Goal: Communication & Community: Share content

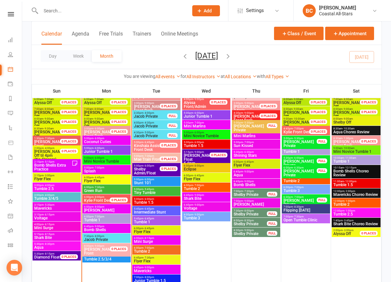
scroll to position [555, 0]
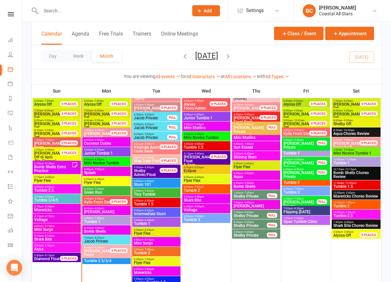
click at [111, 142] on span "Coconut Cuties" at bounding box center [107, 143] width 46 height 4
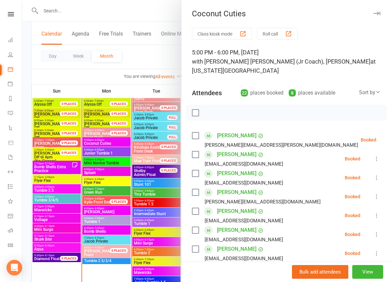
click at [110, 154] on div at bounding box center [206, 141] width 369 height 282
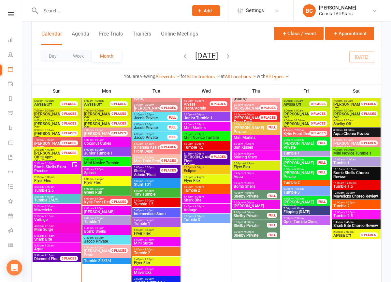
click at [110, 154] on span "Junior Tumble 1" at bounding box center [107, 153] width 46 height 4
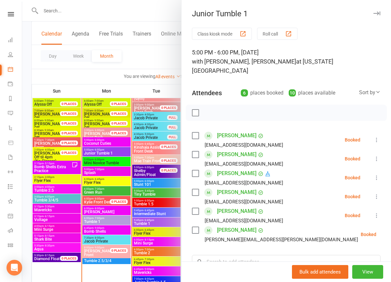
click at [109, 164] on div at bounding box center [206, 141] width 369 height 282
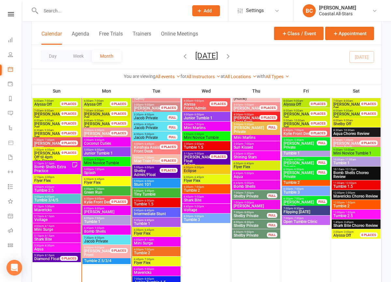
click at [109, 164] on span "Mini Novice Tumble" at bounding box center [107, 163] width 46 height 4
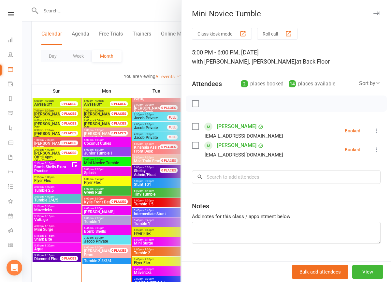
click at [108, 175] on div at bounding box center [206, 141] width 369 height 282
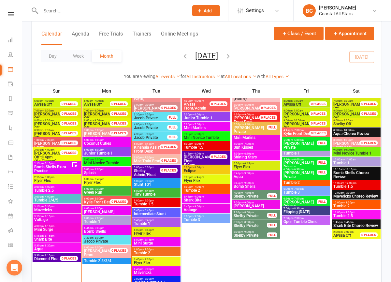
click at [107, 172] on span "Splash" at bounding box center [107, 173] width 46 height 4
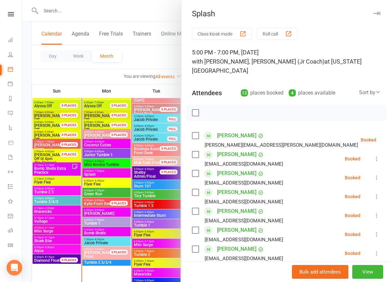
scroll to position [546, 0]
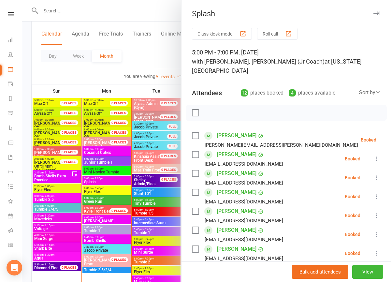
click at [105, 179] on div at bounding box center [206, 141] width 369 height 282
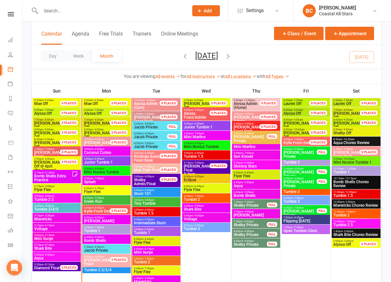
click at [105, 179] on div at bounding box center [206, 141] width 369 height 282
click at [105, 179] on span "5:00pm - 7:00pm" at bounding box center [107, 178] width 46 height 3
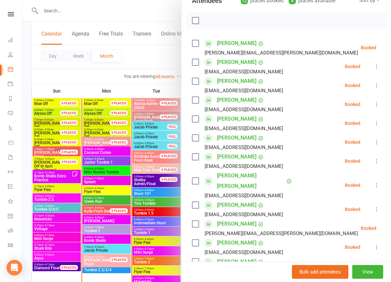
scroll to position [0, 0]
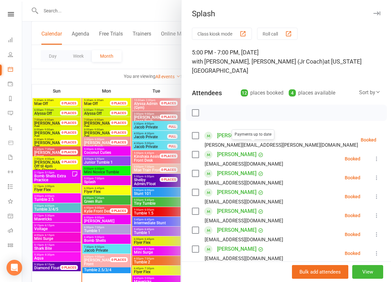
click at [129, 164] on div at bounding box center [206, 141] width 369 height 282
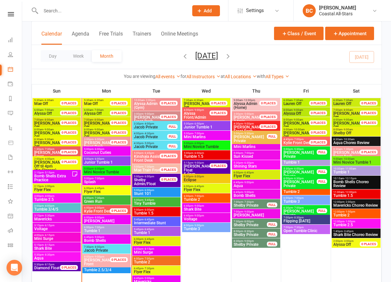
click at [106, 179] on span "5:00pm - 7:00pm" at bounding box center [107, 178] width 46 height 3
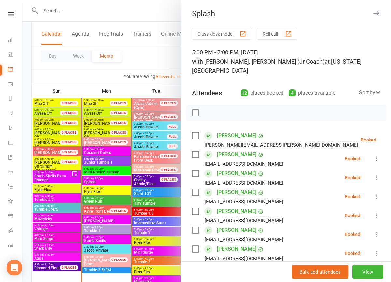
click at [145, 54] on div at bounding box center [206, 141] width 369 height 282
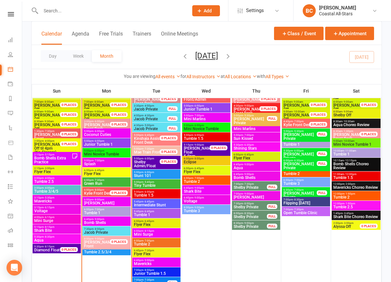
scroll to position [569, 0]
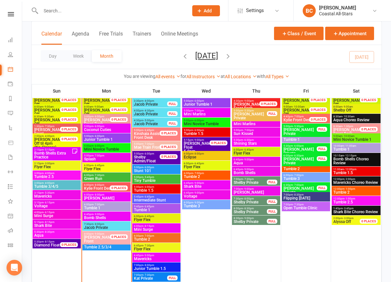
click at [112, 159] on span "Splash" at bounding box center [107, 159] width 46 height 4
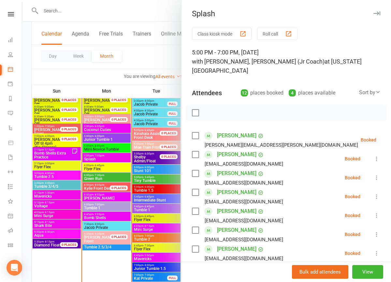
click at [108, 167] on div at bounding box center [206, 141] width 369 height 282
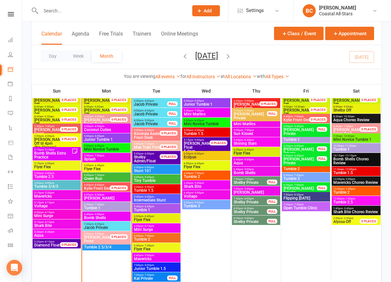
click at [108, 167] on span "Flyer Flex" at bounding box center [107, 169] width 46 height 4
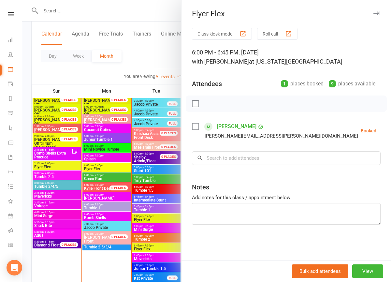
click at [108, 177] on div at bounding box center [206, 141] width 369 height 282
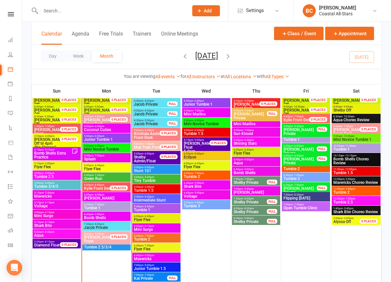
click at [108, 177] on span "Green Run" at bounding box center [107, 179] width 46 height 4
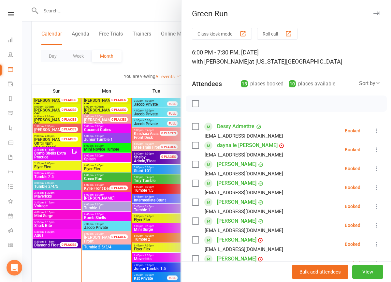
click at [106, 188] on div at bounding box center [206, 141] width 369 height 282
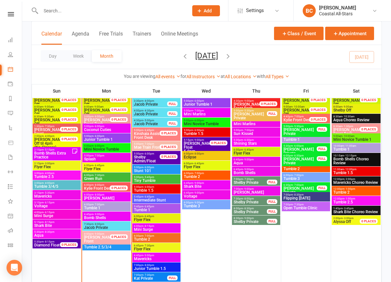
click at [108, 192] on div "6:00pm - 8:00pm Sun Rays" at bounding box center [106, 196] width 48 height 9
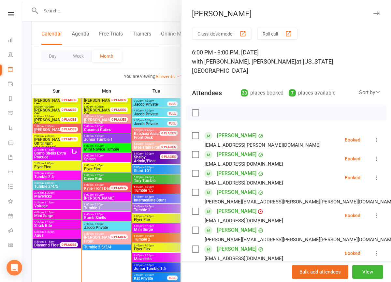
click at [113, 208] on div at bounding box center [206, 141] width 369 height 282
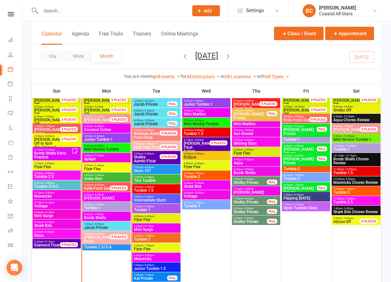
click at [114, 208] on span "Tumble 1" at bounding box center [107, 208] width 46 height 4
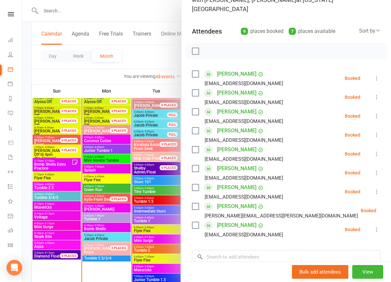
scroll to position [554, 0]
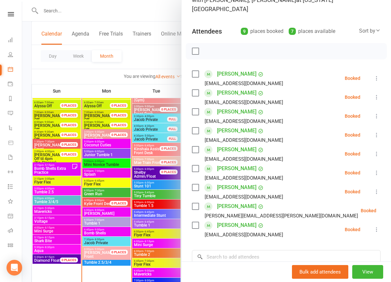
click at [101, 234] on div at bounding box center [206, 141] width 369 height 282
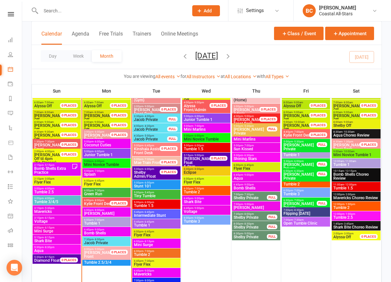
click at [101, 234] on span "Bomb Shells" at bounding box center [107, 233] width 46 height 4
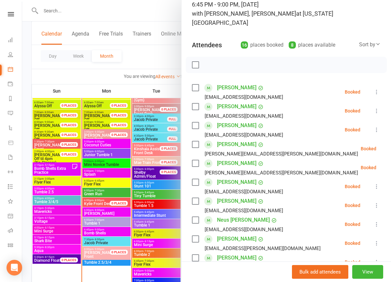
scroll to position [0, 0]
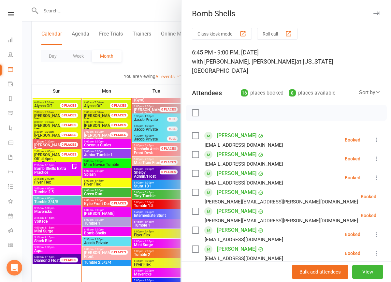
click at [103, 221] on div at bounding box center [206, 141] width 369 height 282
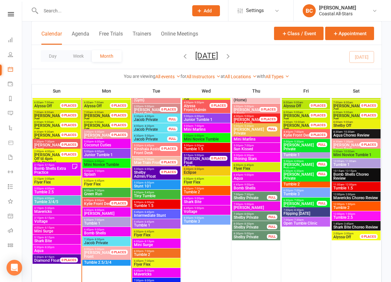
click at [103, 221] on span "- 7:00pm" at bounding box center [99, 219] width 11 height 3
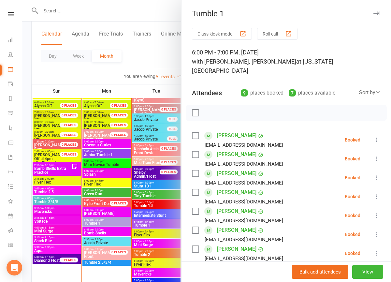
click at [149, 51] on div at bounding box center [206, 141] width 369 height 282
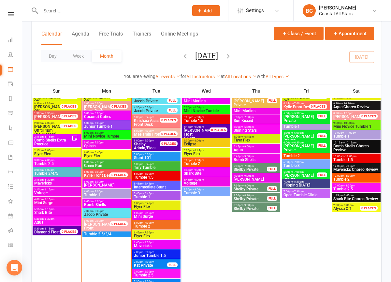
scroll to position [584, 0]
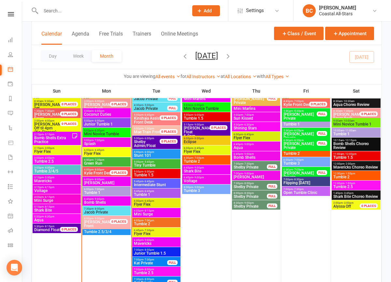
click at [107, 198] on span "6:45pm - 9:00pm" at bounding box center [107, 198] width 46 height 3
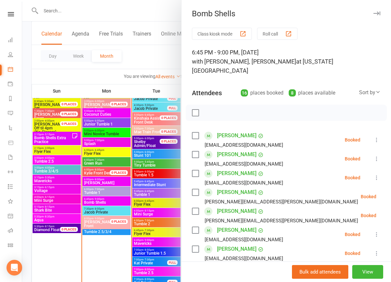
click at [103, 221] on div at bounding box center [206, 141] width 369 height 282
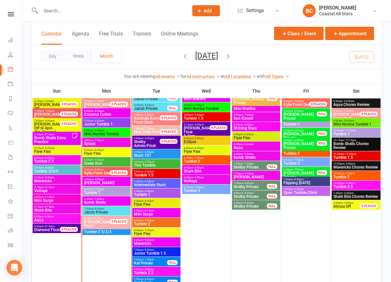
click at [103, 221] on span "[PERSON_NAME] Front" at bounding box center [99, 224] width 30 height 8
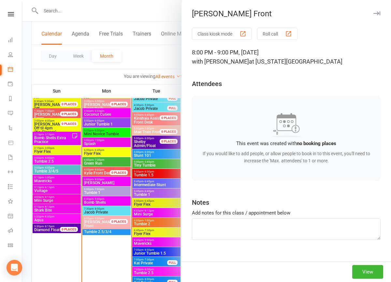
click at [100, 232] on div at bounding box center [206, 141] width 369 height 282
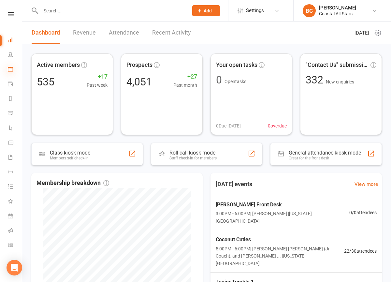
click at [9, 70] on icon at bounding box center [10, 68] width 5 height 5
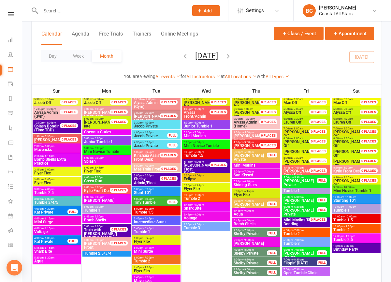
scroll to position [300, 0]
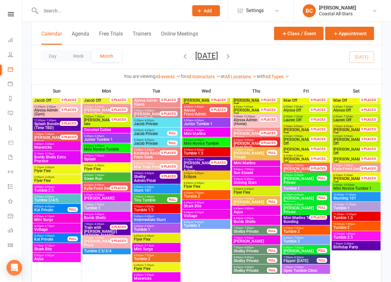
click at [348, 206] on span "Tumble 1" at bounding box center [356, 208] width 46 height 4
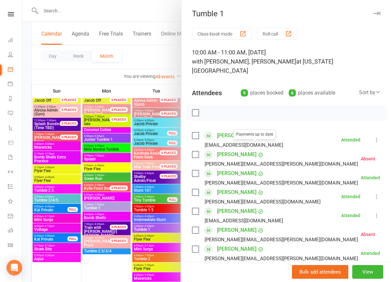
click at [159, 60] on div at bounding box center [206, 141] width 369 height 282
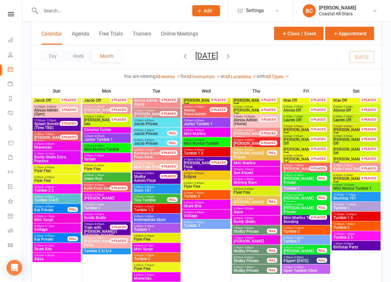
click at [354, 227] on span "Tumble 2" at bounding box center [356, 228] width 46 height 4
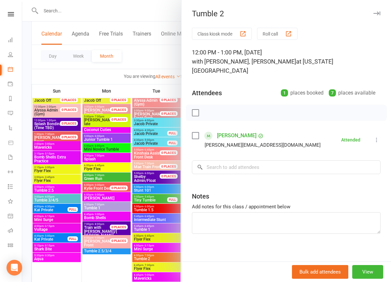
click at [157, 60] on div at bounding box center [206, 141] width 369 height 282
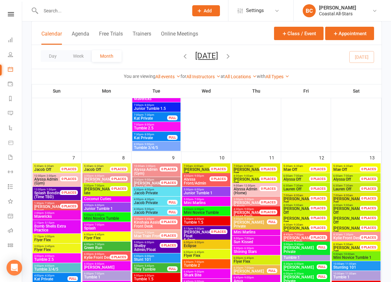
scroll to position [0, 0]
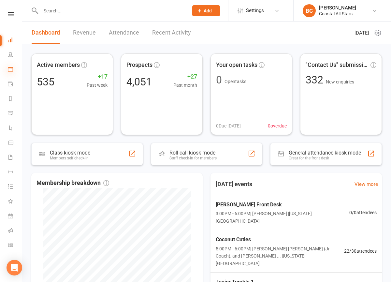
click at [12, 67] on icon at bounding box center [10, 68] width 5 height 5
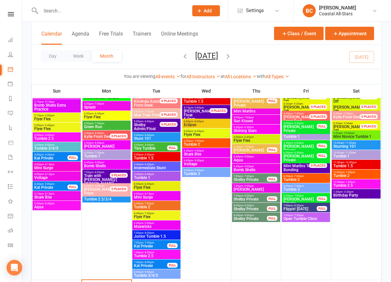
scroll to position [351, 0]
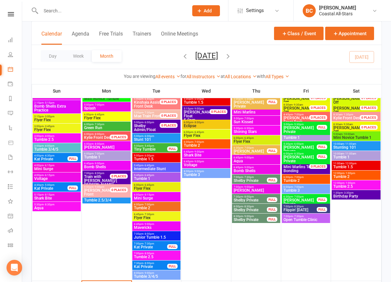
click at [349, 146] on span "Stunting 101" at bounding box center [356, 147] width 46 height 4
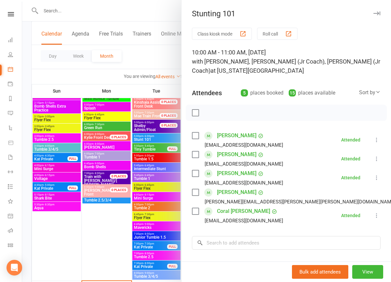
click at [144, 64] on div at bounding box center [206, 141] width 369 height 282
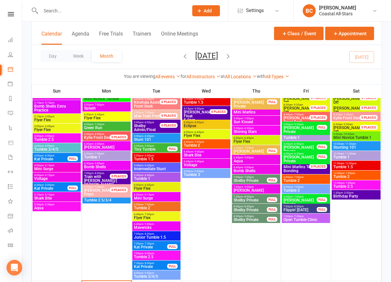
click at [365, 155] on span "10:00am - 11:00am" at bounding box center [356, 153] width 46 height 3
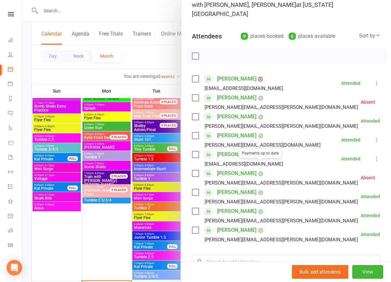
scroll to position [44, 0]
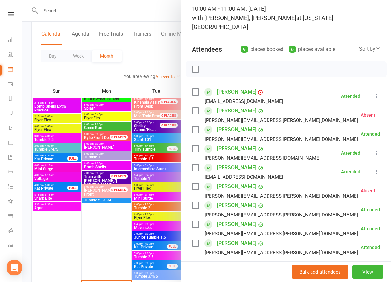
click at [143, 61] on div at bounding box center [206, 141] width 369 height 282
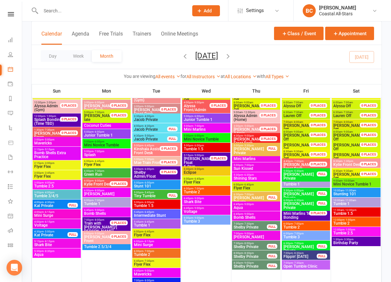
scroll to position [378, 0]
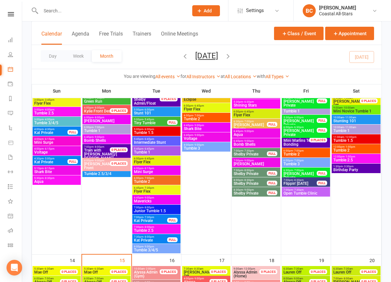
click at [348, 141] on span "Tumble 1.5" at bounding box center [356, 141] width 46 height 4
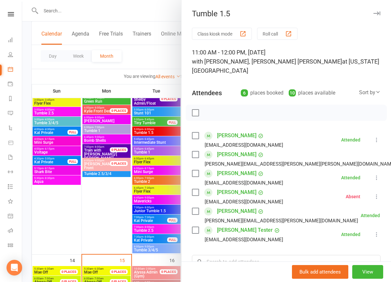
click at [158, 49] on div at bounding box center [206, 141] width 369 height 282
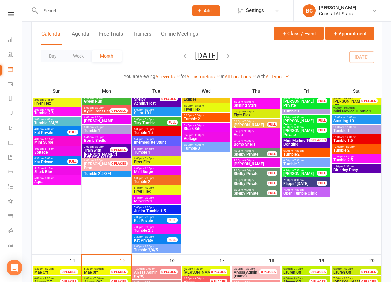
click at [369, 120] on span "Stunting 101" at bounding box center [356, 121] width 46 height 4
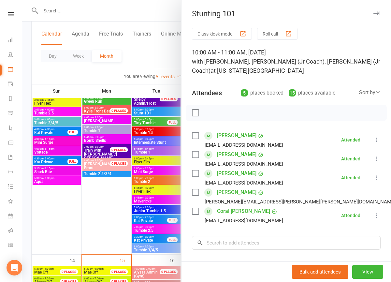
click at [147, 0] on div at bounding box center [206, 141] width 369 height 282
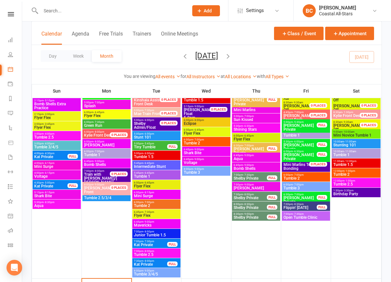
scroll to position [337, 0]
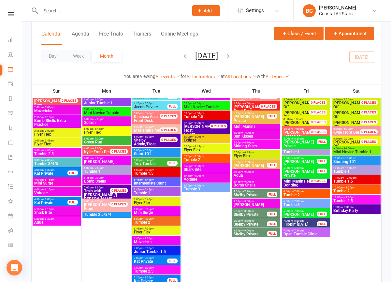
click at [354, 189] on span "Tumble 2" at bounding box center [356, 191] width 46 height 4
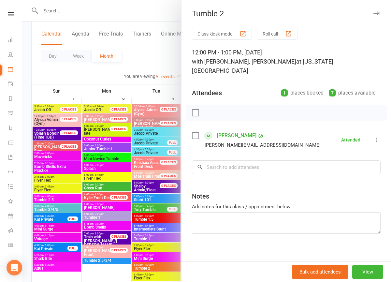
scroll to position [99, 0]
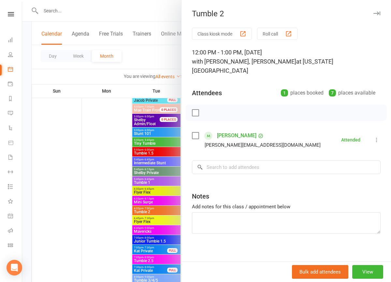
click at [161, 7] on div at bounding box center [206, 141] width 369 height 282
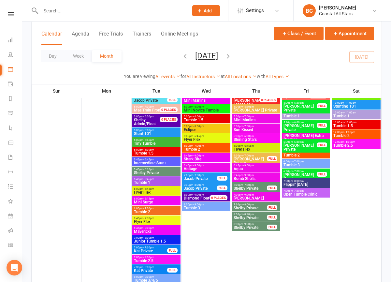
click at [362, 138] on div "12:00pm - 1:00pm Tumble 2" at bounding box center [356, 133] width 49 height 9
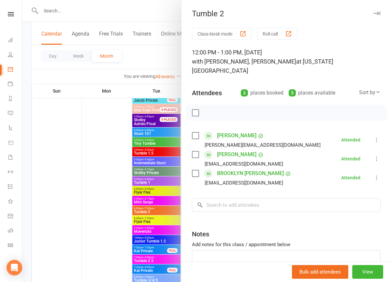
click at [141, 61] on div at bounding box center [206, 141] width 369 height 282
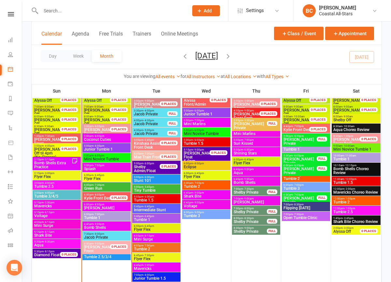
scroll to position [561, 0]
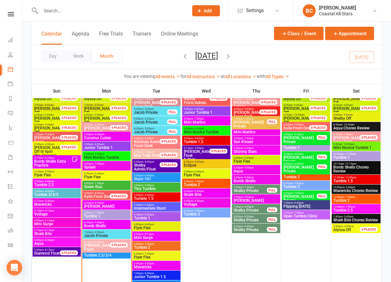
click at [358, 199] on span "Tumble 2" at bounding box center [356, 200] width 46 height 4
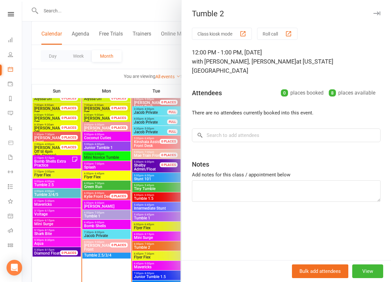
click at [146, 56] on div at bounding box center [206, 141] width 369 height 282
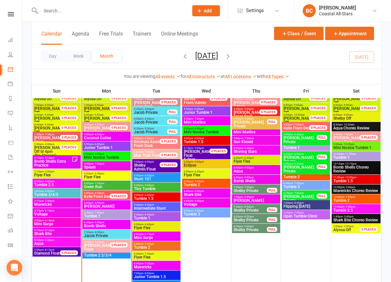
click at [344, 208] on span "Tumble 2.5" at bounding box center [356, 210] width 46 height 4
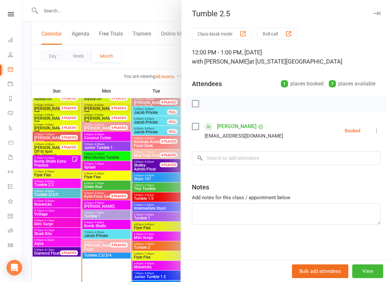
click at [142, 63] on div at bounding box center [206, 141] width 369 height 282
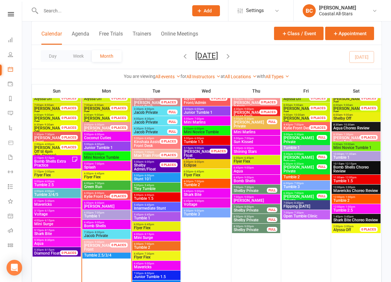
click at [142, 63] on div "Day Week Month September 2025 September 2025 Sun Mon Tue Wed Thu Fri Sat 31 01 …" at bounding box center [207, 57] width 350 height 24
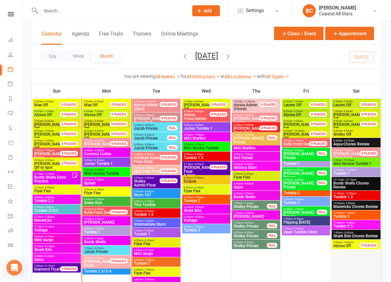
scroll to position [533, 0]
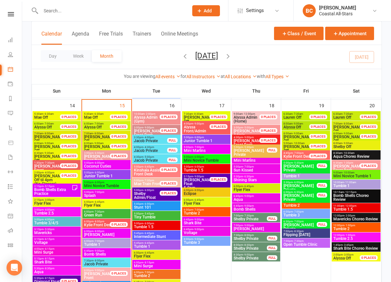
click at [359, 210] on span "Tumble 1.5" at bounding box center [356, 209] width 46 height 4
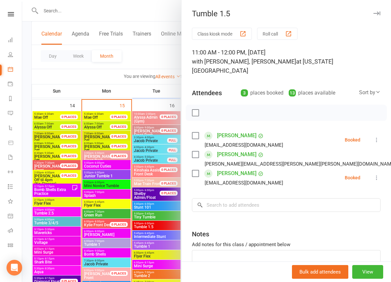
click at [139, 62] on div at bounding box center [206, 141] width 369 height 282
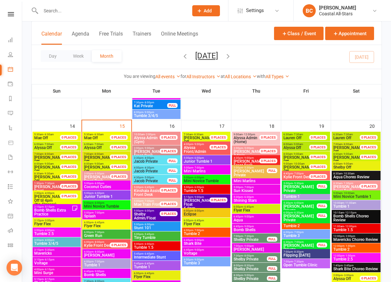
scroll to position [511, 0]
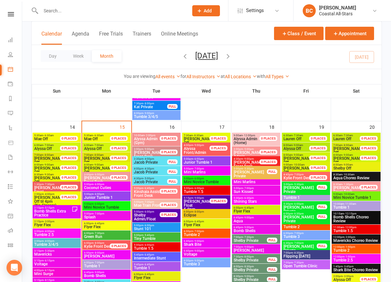
click at [362, 204] on span "10:00am - 11:00am" at bounding box center [356, 203] width 46 height 3
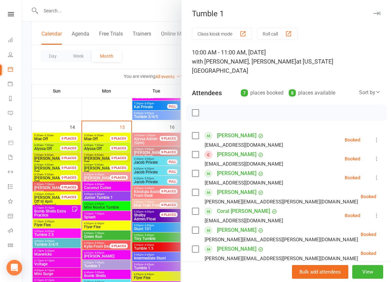
click at [155, 64] on div at bounding box center [206, 141] width 369 height 282
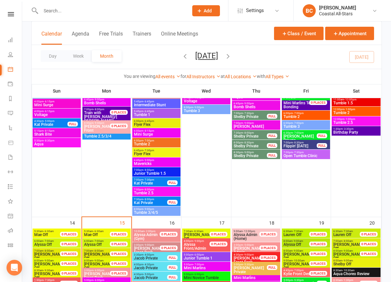
scroll to position [417, 0]
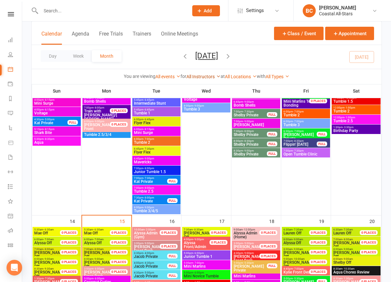
click at [201, 74] on link "All Instructors" at bounding box center [203, 76] width 34 height 5
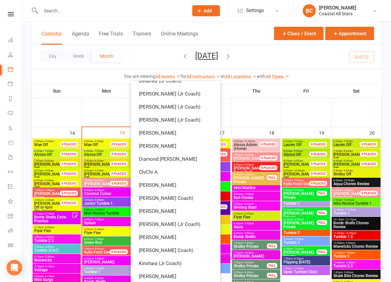
scroll to position [0, 0]
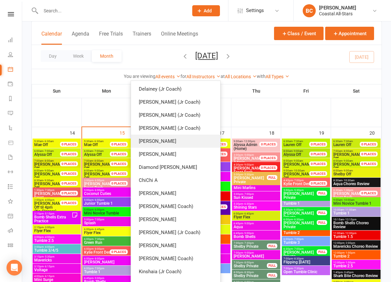
click at [189, 147] on link "[PERSON_NAME]" at bounding box center [175, 141] width 89 height 13
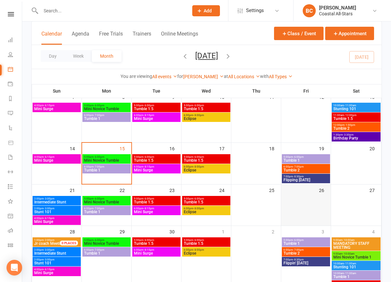
scroll to position [88, 0]
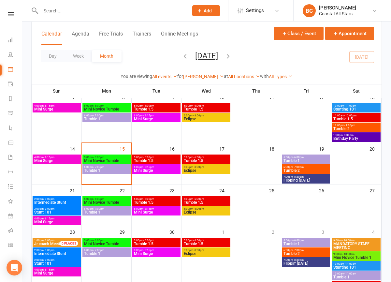
click at [302, 169] on span "Tumble 2" at bounding box center [306, 170] width 46 height 4
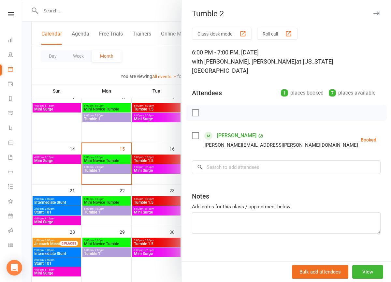
click at [161, 141] on div at bounding box center [206, 141] width 369 height 282
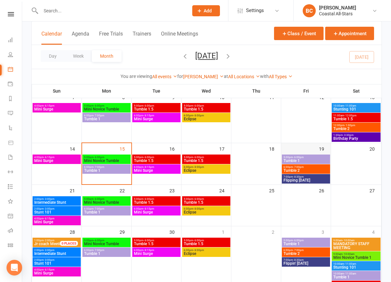
click at [309, 153] on div "19" at bounding box center [306, 163] width 50 height 41
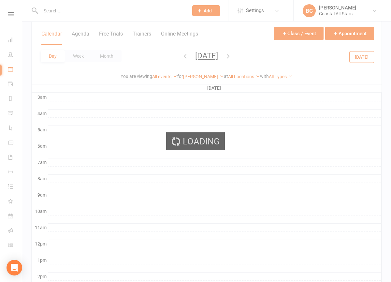
scroll to position [0, 0]
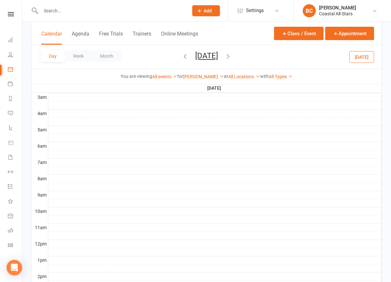
scroll to position [260, 0]
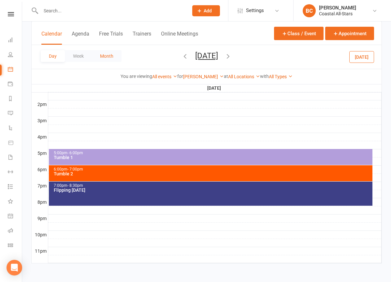
click at [112, 56] on button "Month" at bounding box center [107, 56] width 30 height 12
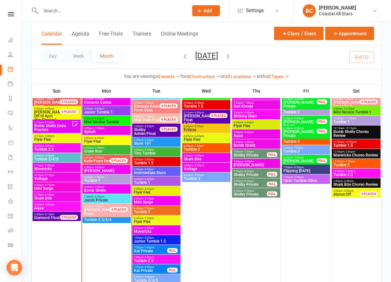
scroll to position [0, 0]
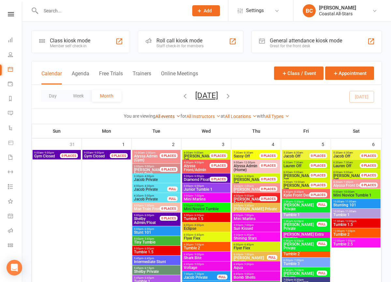
click at [164, 117] on link "All events" at bounding box center [167, 116] width 25 height 5
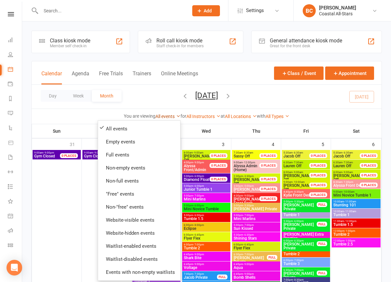
click at [169, 117] on link "All events" at bounding box center [167, 116] width 25 height 5
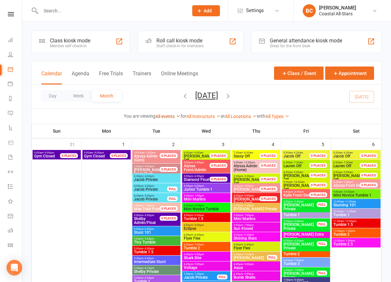
click at [162, 116] on link "All events" at bounding box center [167, 116] width 25 height 5
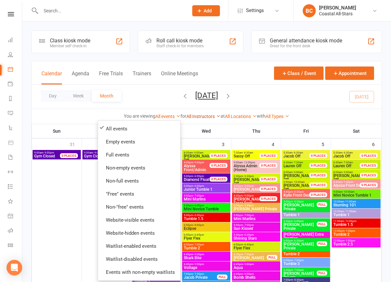
click at [195, 119] on link "All Instructors" at bounding box center [203, 116] width 34 height 5
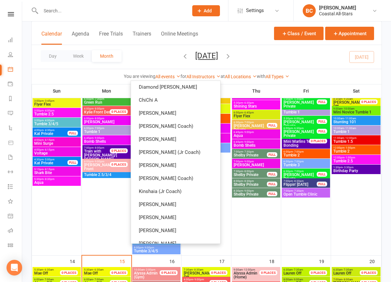
scroll to position [76, 0]
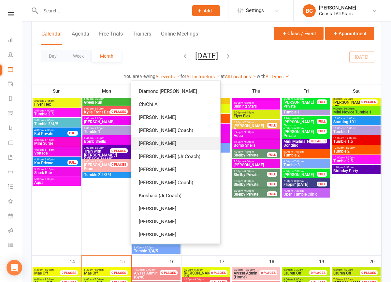
click at [183, 144] on link "[PERSON_NAME]" at bounding box center [175, 143] width 89 height 13
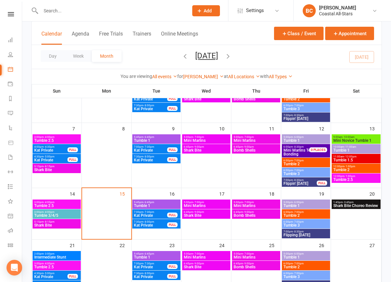
scroll to position [74, 0]
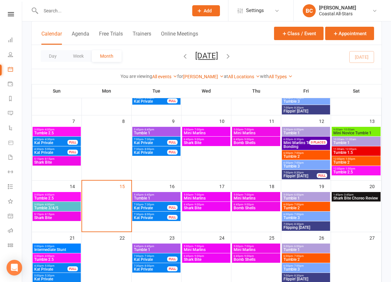
click at [312, 155] on span "Tumble 2" at bounding box center [306, 156] width 46 height 4
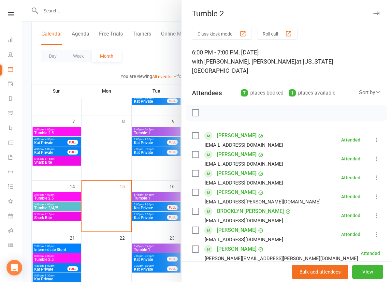
click at [150, 54] on div at bounding box center [206, 141] width 369 height 282
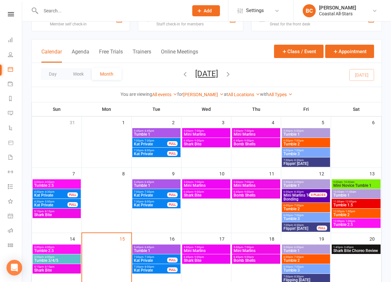
scroll to position [21, 0]
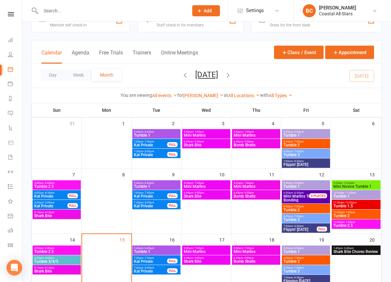
click at [297, 144] on span "Tumble 2" at bounding box center [306, 145] width 46 height 4
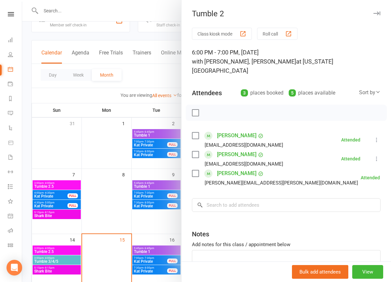
click at [136, 46] on div at bounding box center [206, 141] width 369 height 282
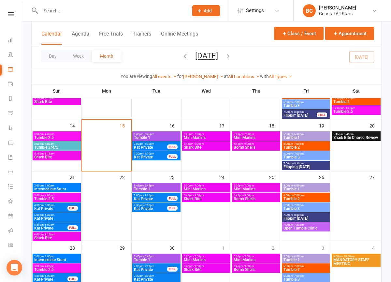
scroll to position [137, 0]
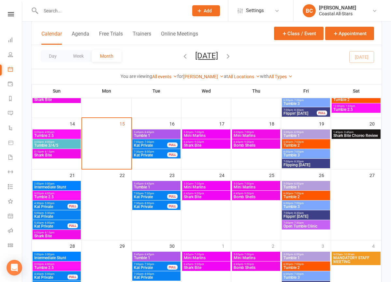
click at [312, 206] on span "Tumble 3" at bounding box center [306, 207] width 46 height 4
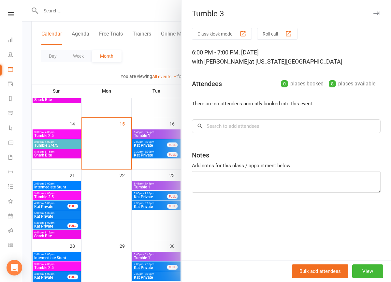
click at [157, 76] on div at bounding box center [206, 141] width 369 height 282
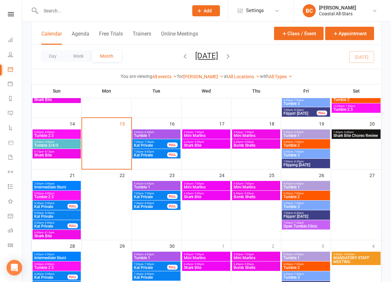
click at [297, 193] on span "- 7:00pm" at bounding box center [298, 193] width 11 height 3
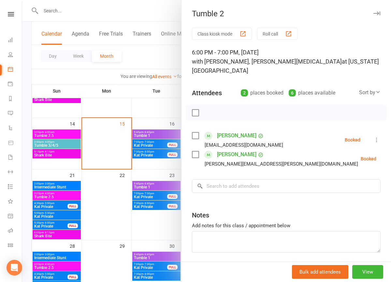
click at [140, 53] on div at bounding box center [206, 141] width 369 height 282
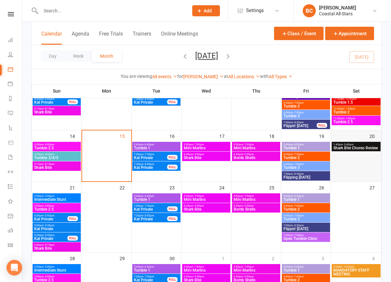
scroll to position [125, 0]
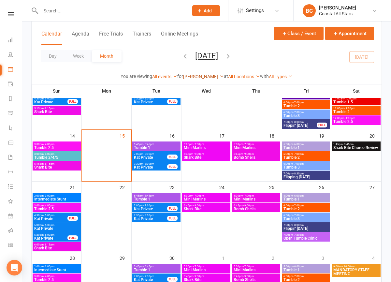
click at [193, 74] on link "[PERSON_NAME]" at bounding box center [203, 76] width 41 height 5
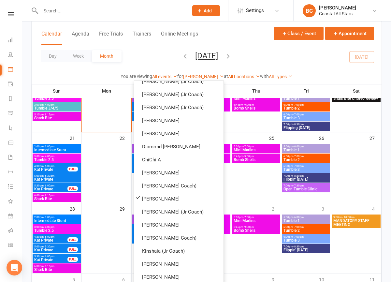
scroll to position [32, 0]
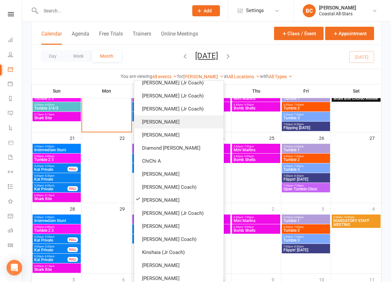
click at [192, 122] on link "[PERSON_NAME]" at bounding box center [178, 121] width 89 height 13
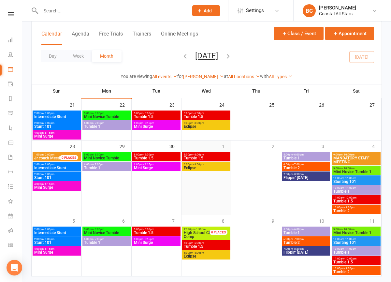
scroll to position [187, 0]
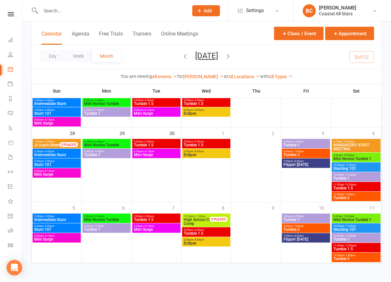
click at [109, 225] on span "6:00pm - 7:00pm" at bounding box center [107, 226] width 46 height 3
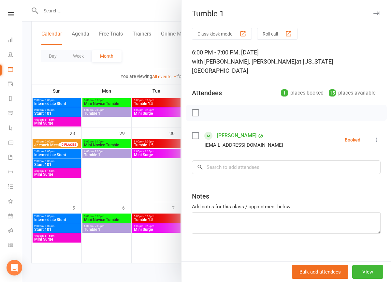
click at [148, 52] on div at bounding box center [206, 141] width 369 height 282
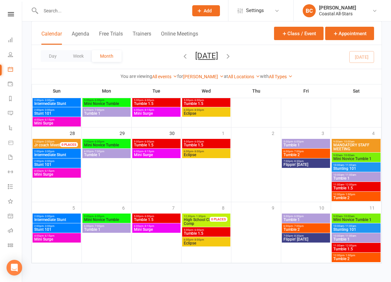
click at [161, 218] on span "Tumble 1.5" at bounding box center [157, 220] width 46 height 4
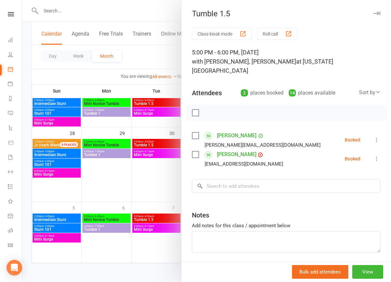
click at [154, 51] on div at bounding box center [206, 141] width 369 height 282
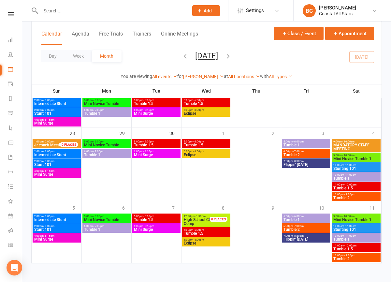
click at [206, 233] on span "Tumble 1.5" at bounding box center [206, 233] width 46 height 4
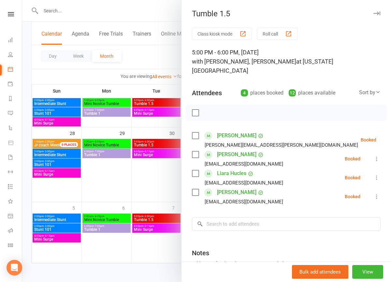
click at [149, 54] on div at bounding box center [206, 141] width 369 height 282
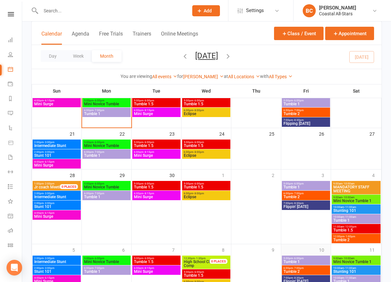
scroll to position [145, 0]
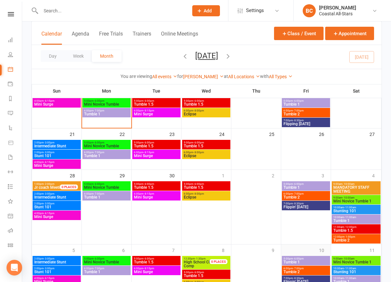
click at [313, 205] on span "Flippin' [DATE]" at bounding box center [306, 207] width 46 height 4
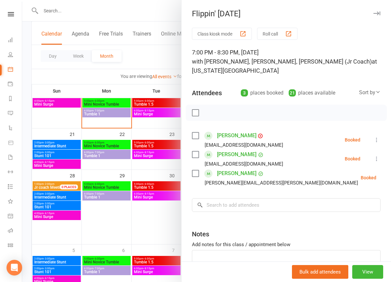
click at [144, 50] on div at bounding box center [206, 141] width 369 height 282
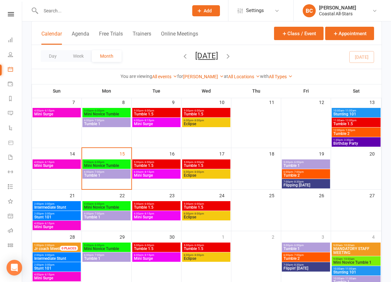
scroll to position [83, 0]
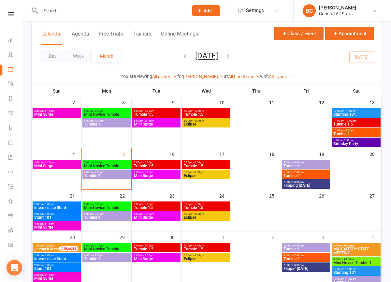
click at [313, 176] on span "Tumble 2" at bounding box center [306, 176] width 46 height 4
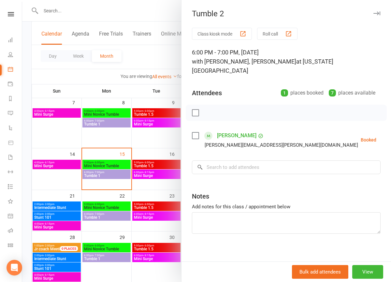
click at [91, 80] on div at bounding box center [206, 141] width 369 height 282
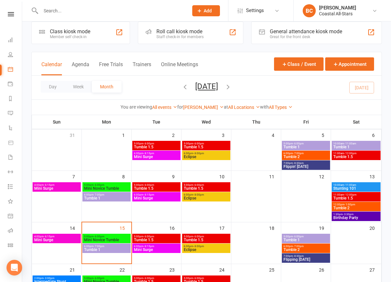
scroll to position [7, 0]
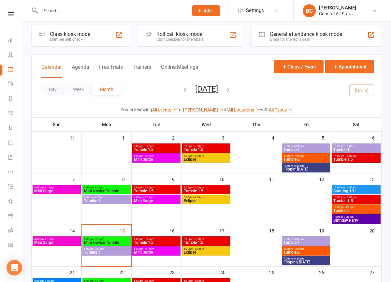
click at [312, 148] on span "Tumble 1" at bounding box center [306, 150] width 46 height 4
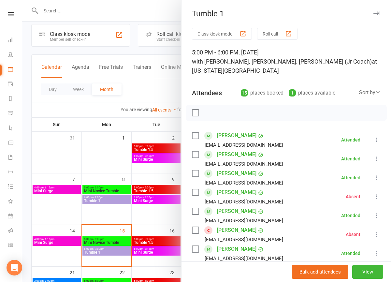
click at [153, 85] on div at bounding box center [206, 141] width 369 height 282
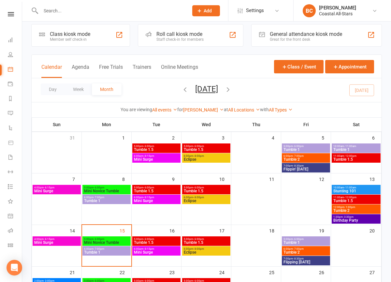
click at [308, 161] on span "Tumble 2" at bounding box center [306, 159] width 46 height 4
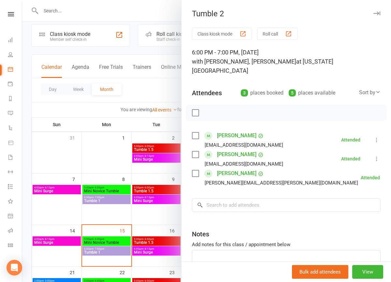
click at [137, 98] on div at bounding box center [206, 141] width 369 height 282
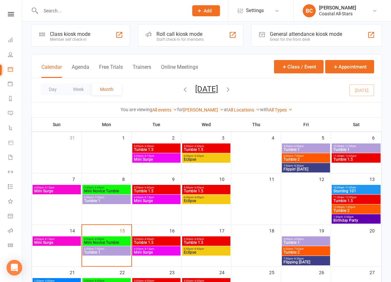
click at [205, 106] on div "Corin Conway Show All Instructors Delainey (Jr Coach) Annabelle (Jr Coach) Emre…" at bounding box center [203, 109] width 41 height 7
click at [206, 107] on link "[PERSON_NAME]" at bounding box center [203, 109] width 41 height 5
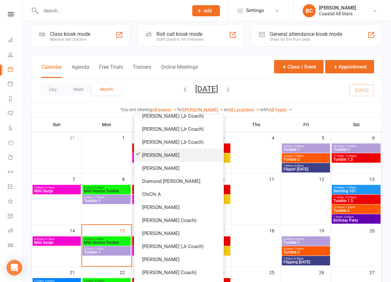
scroll to position [0, 0]
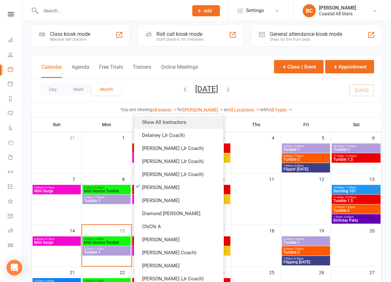
click at [189, 126] on link "Show All Instructors" at bounding box center [178, 122] width 89 height 13
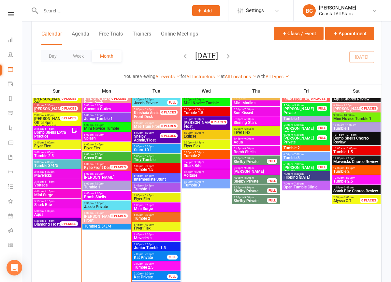
scroll to position [591, 0]
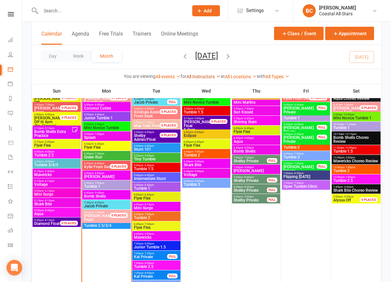
click at [200, 76] on link "All Instructors" at bounding box center [203, 76] width 34 height 5
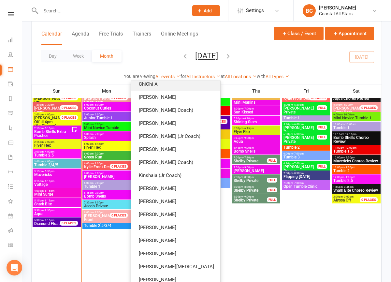
scroll to position [97, 0]
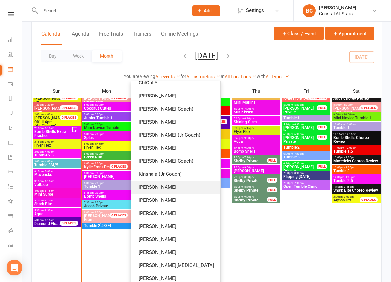
click at [188, 185] on link "[PERSON_NAME]" at bounding box center [175, 187] width 89 height 13
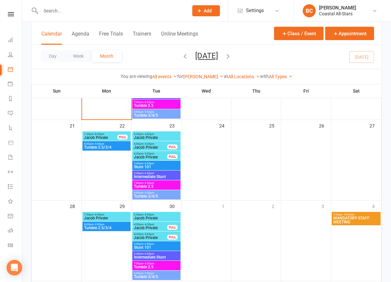
scroll to position [254, 0]
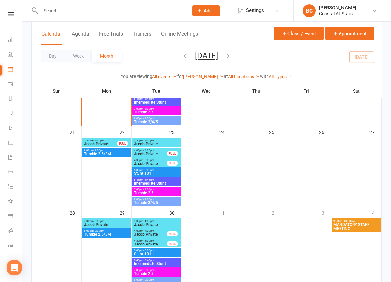
click at [156, 174] on span "Stunt 101" at bounding box center [157, 173] width 46 height 4
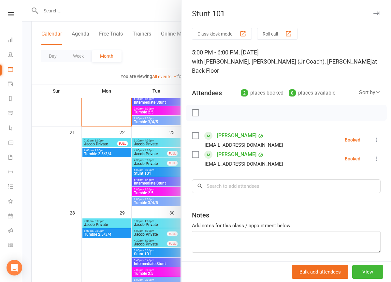
click at [146, 8] on div at bounding box center [206, 141] width 369 height 282
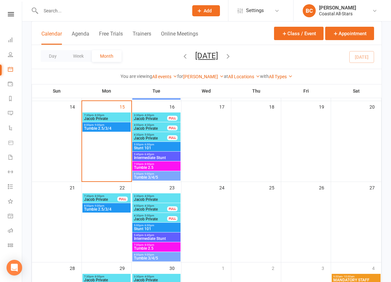
scroll to position [181, 0]
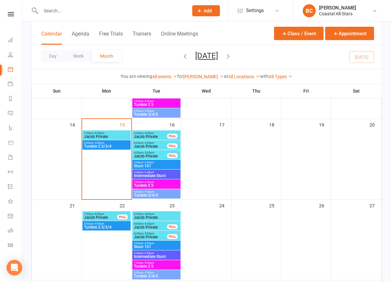
click at [156, 165] on span "Stunt 101" at bounding box center [157, 166] width 46 height 4
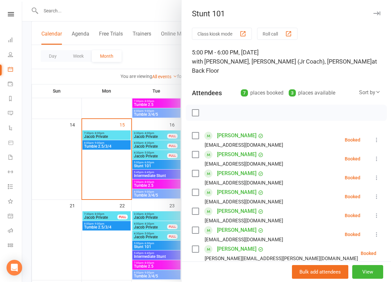
click at [141, 56] on div at bounding box center [206, 141] width 369 height 282
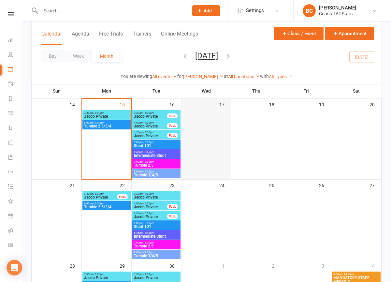
scroll to position [156, 0]
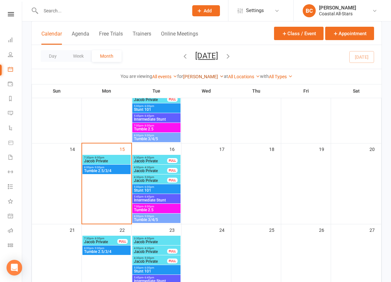
click at [200, 76] on link "[PERSON_NAME]" at bounding box center [203, 76] width 41 height 5
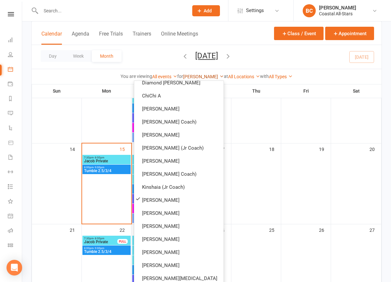
click at [200, 76] on link "[PERSON_NAME]" at bounding box center [203, 76] width 41 height 5
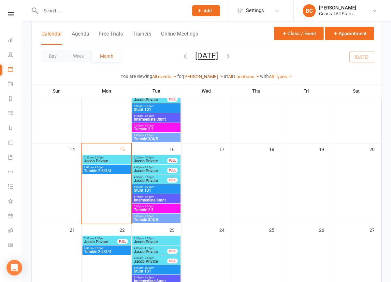
click at [198, 75] on link "[PERSON_NAME]" at bounding box center [203, 76] width 41 height 5
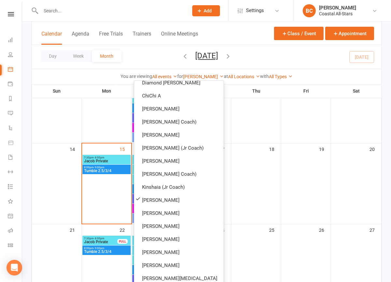
click at [249, 56] on div "Day Week Month September 2025 September 2025 Sun Mon Tue Wed Thu Fri Sat 31 01 …" at bounding box center [207, 57] width 350 height 24
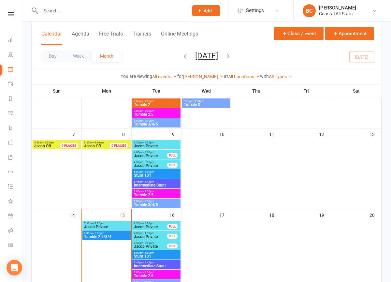
scroll to position [101, 0]
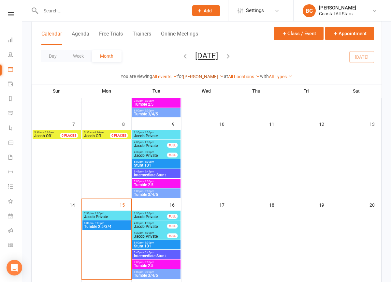
click at [203, 77] on link "[PERSON_NAME]" at bounding box center [203, 76] width 41 height 5
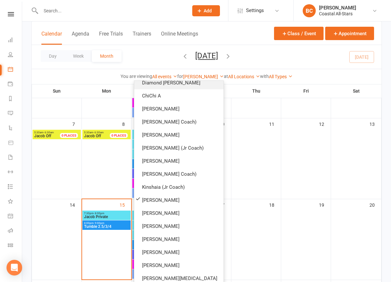
scroll to position [0, 0]
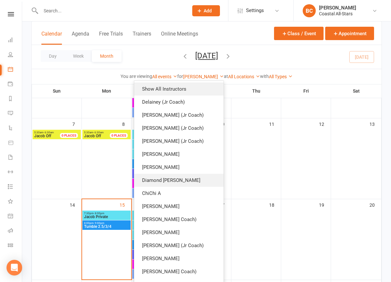
click at [192, 88] on link "Show All Instructors" at bounding box center [178, 88] width 89 height 13
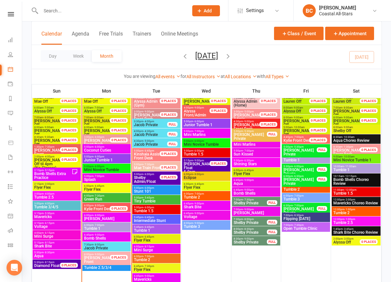
scroll to position [549, 0]
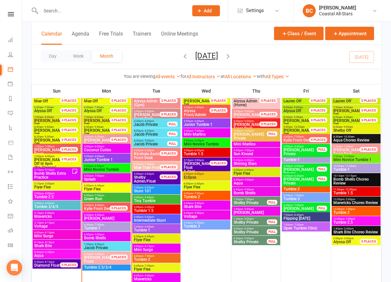
click at [139, 6] on input "text" at bounding box center [111, 10] width 145 height 9
type input "i"
type input "olivia Ryan"
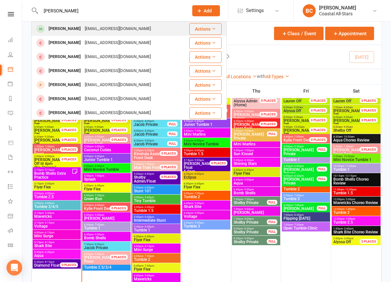
click at [113, 29] on div "jaclynryan13@gmail.com" at bounding box center [118, 28] width 70 height 9
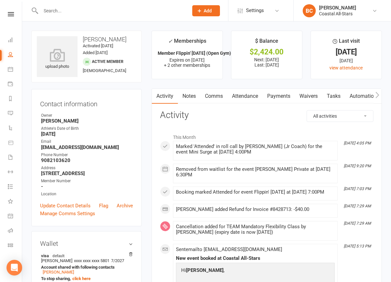
click at [245, 100] on link "Attendance" at bounding box center [244, 96] width 35 height 15
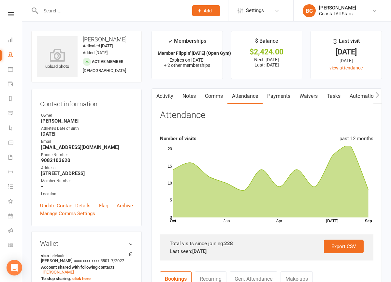
click at [210, 92] on link "Comms" at bounding box center [213, 96] width 27 height 15
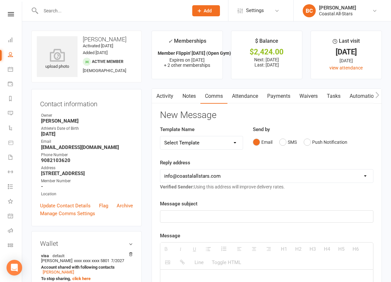
click at [186, 98] on link "Notes" at bounding box center [189, 96] width 22 height 15
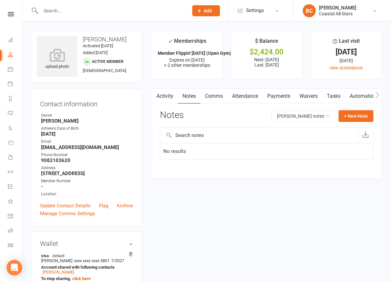
click at [165, 96] on link "Activity" at bounding box center [165, 96] width 26 height 15
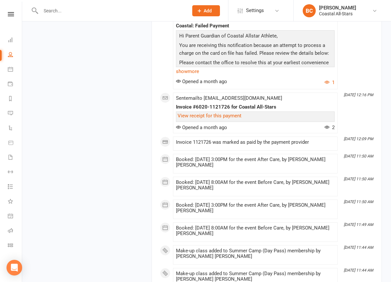
scroll to position [1710, 0]
click at [233, 139] on div "August 2025 Aug 30, 8:15 PM Sent email to jaclynryan13@gmail.com Invoice #6020-…" at bounding box center [266, 47] width 213 height 2075
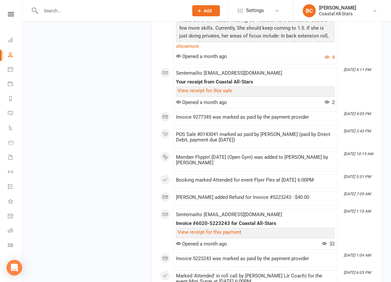
scroll to position [3042, 0]
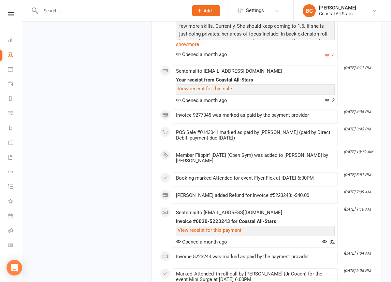
click at [237, 124] on p "There are a few videos missing, so I need to have someone record a few more ski…" at bounding box center [255, 73] width 155 height 119
click at [189, 49] on link "show more" at bounding box center [255, 44] width 159 height 9
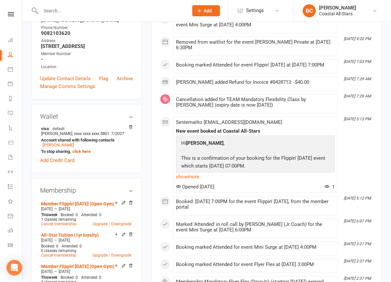
scroll to position [0, 0]
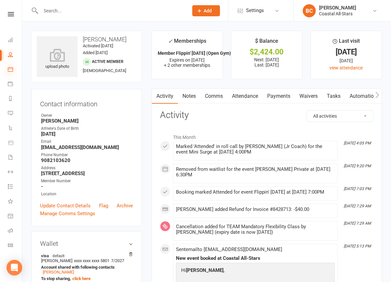
click at [9, 70] on icon at bounding box center [10, 68] width 5 height 5
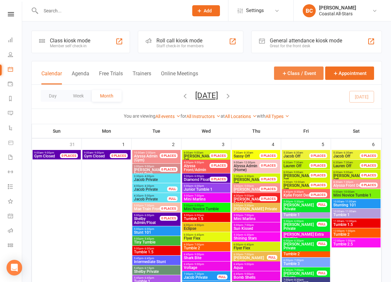
click at [303, 72] on button "Class / Event" at bounding box center [299, 72] width 50 height 13
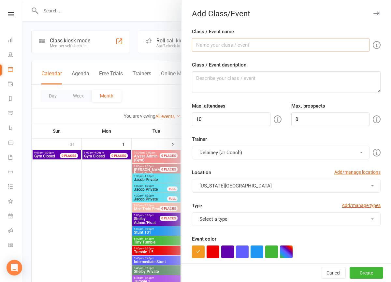
click at [269, 48] on input "Class / Event name" at bounding box center [281, 45] width 178 height 14
type input "Meeting with Harper"
click at [252, 120] on input "10" at bounding box center [231, 119] width 79 height 14
type input "1"
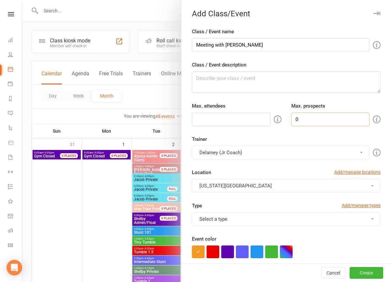
click at [340, 120] on input "0" at bounding box center [330, 119] width 79 height 14
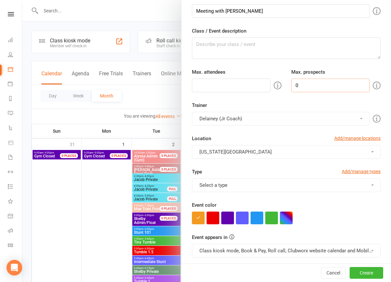
scroll to position [46, 0]
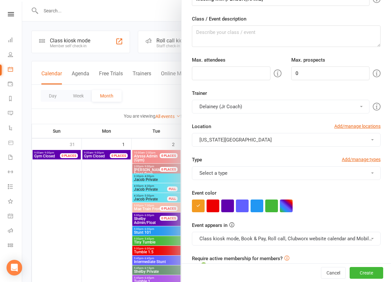
click at [277, 106] on button "Delainey (Jr Coach)" at bounding box center [281, 107] width 178 height 14
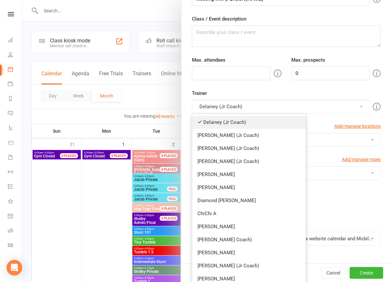
click at [256, 124] on link "Delainey (Jr Coach)" at bounding box center [248, 122] width 113 height 13
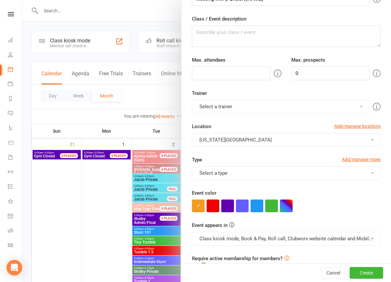
click at [262, 107] on button "Select a trainer" at bounding box center [281, 107] width 178 height 14
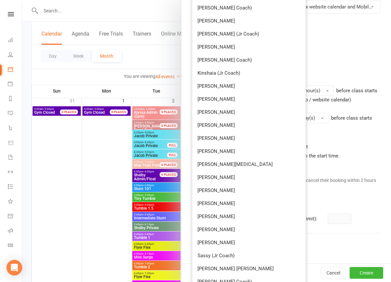
scroll to position [277, 0]
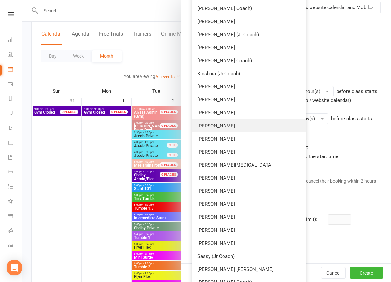
click at [225, 129] on link "[PERSON_NAME]" at bounding box center [248, 125] width 113 height 13
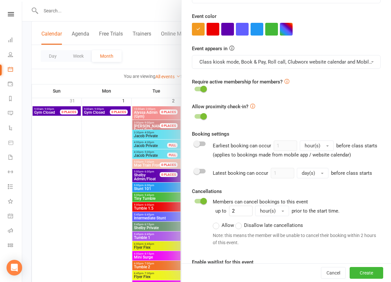
scroll to position [212, 0]
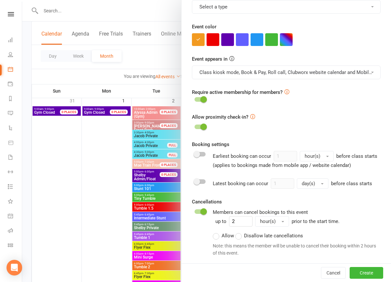
click at [201, 100] on span at bounding box center [203, 99] width 7 height 7
click at [195, 98] on input "checkbox" at bounding box center [195, 98] width 0 height 0
click at [202, 129] on span at bounding box center [203, 127] width 7 height 7
click at [195, 126] on input "checkbox" at bounding box center [195, 126] width 0 height 0
click at [201, 211] on span at bounding box center [203, 211] width 7 height 7
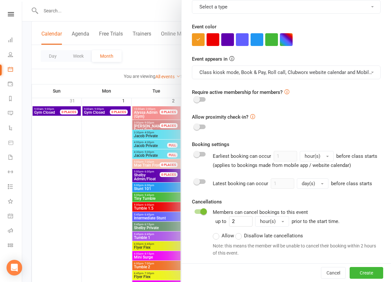
click at [195, 211] on input "checkbox" at bounding box center [195, 211] width 0 height 0
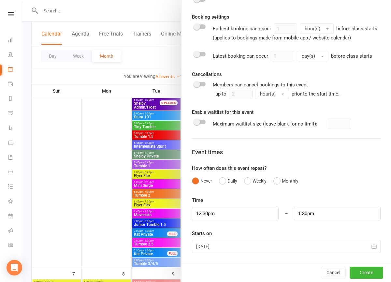
scroll to position [139, 0]
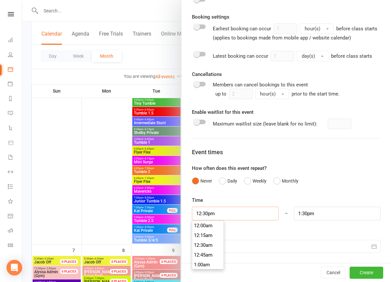
click at [222, 214] on input "12:30pm" at bounding box center [235, 214] width 87 height 14
type input "6"
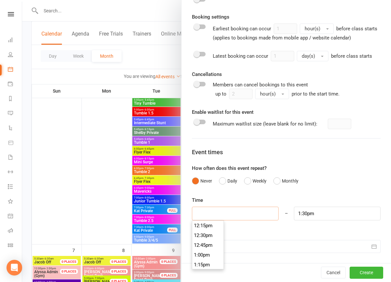
type input "7:00am"
type input "6:00pm"
click at [205, 241] on li "6:00pm" at bounding box center [207, 239] width 31 height 10
click at [314, 213] on input "7:00pm" at bounding box center [337, 214] width 87 height 14
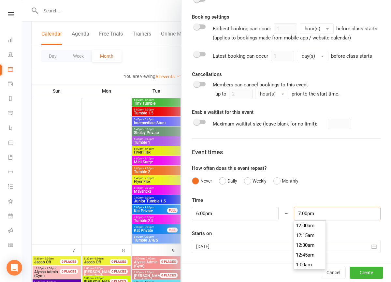
scroll to position [733, 0]
type input "6:45pm"
click at [309, 229] on li "6:45pm" at bounding box center [309, 226] width 31 height 10
click at [252, 227] on div "Time 6:00pm 12:00am 12:15am 12:30am 12:45am 1:00am 1:15am 1:30am 1:45am 2:00am …" at bounding box center [286, 224] width 189 height 57
click at [249, 248] on div at bounding box center [286, 246] width 189 height 13
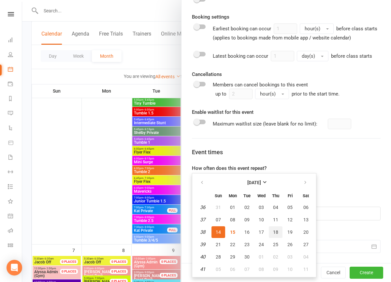
click at [277, 232] on span "18" at bounding box center [275, 231] width 5 height 5
type input "18 Sep 2025"
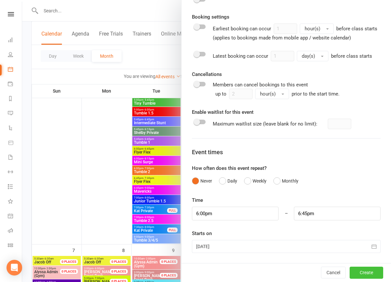
click at [367, 273] on button "Create" at bounding box center [367, 273] width 34 height 12
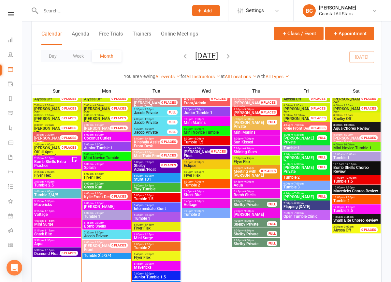
scroll to position [567, 0]
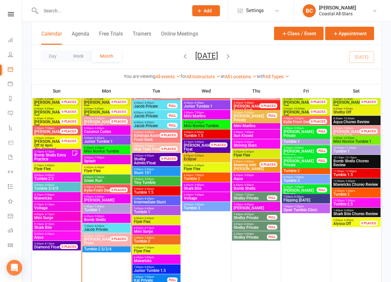
click at [254, 164] on span "Meeting with" at bounding box center [245, 165] width 23 height 5
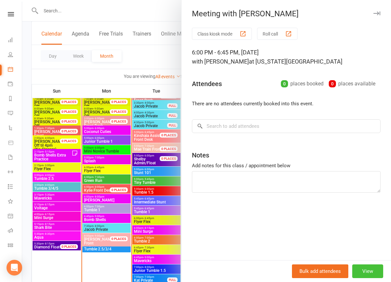
click at [369, 272] on button "View" at bounding box center [367, 271] width 31 height 14
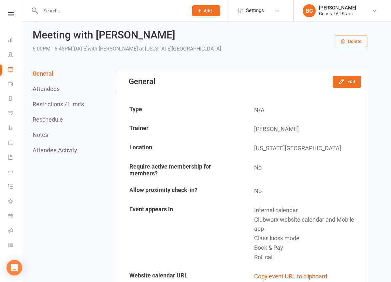
scroll to position [7, 0]
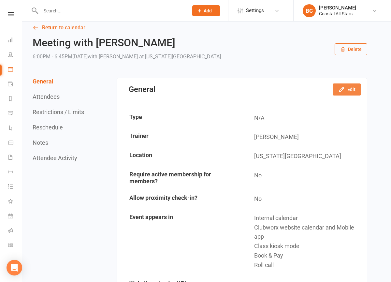
click at [340, 84] on button "Edit" at bounding box center [347, 89] width 28 height 12
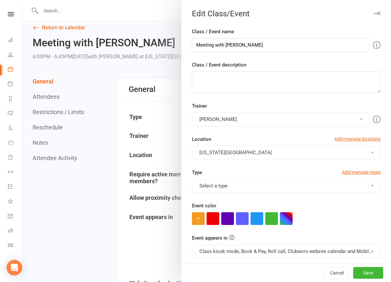
scroll to position [56, 0]
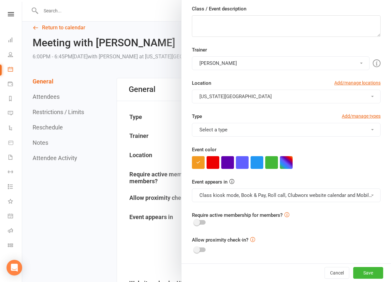
click at [255, 190] on button "Class kiosk mode, Book & Pay, Roll call, Clubworx website calendar and Mobile a…" at bounding box center [286, 195] width 189 height 14
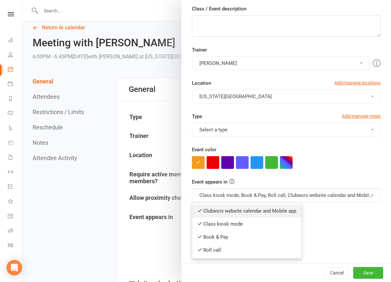
click at [255, 209] on link "Clubworx website calendar and Mobile app" at bounding box center [246, 210] width 109 height 13
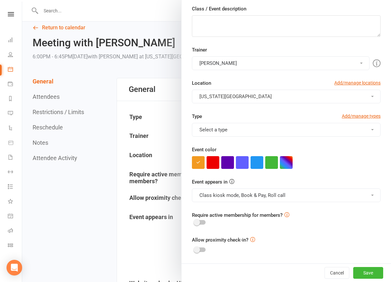
click at [263, 195] on button "Class kiosk mode, Book & Pay, Roll call" at bounding box center [286, 195] width 189 height 14
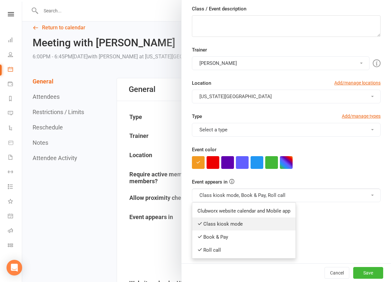
click at [253, 222] on link "Class kiosk mode" at bounding box center [243, 223] width 103 height 13
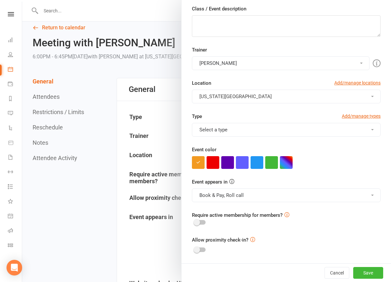
click at [263, 199] on button "Book & Pay, Roll call" at bounding box center [286, 195] width 189 height 14
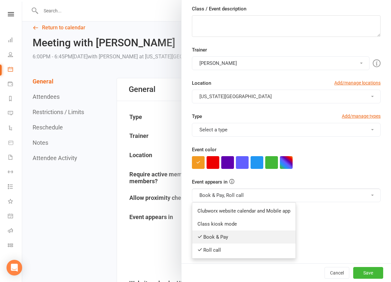
click at [242, 238] on link "Book & Pay" at bounding box center [243, 236] width 103 height 13
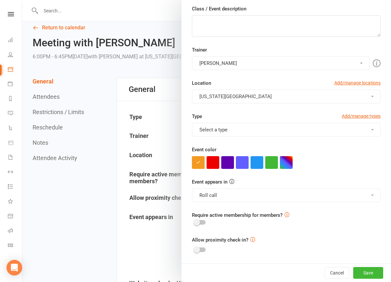
click at [262, 198] on button "Roll call" at bounding box center [286, 195] width 189 height 14
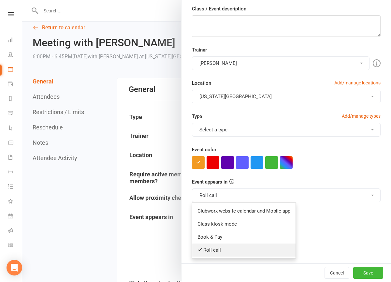
click at [235, 247] on link "Roll call" at bounding box center [243, 249] width 103 height 13
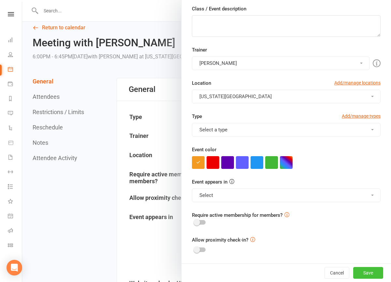
click at [361, 271] on button "Save" at bounding box center [368, 273] width 30 height 12
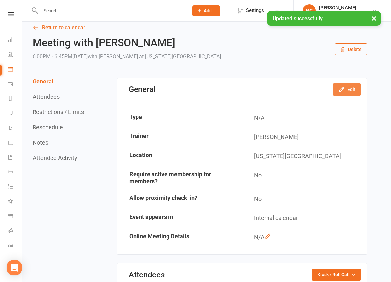
click at [348, 85] on button "Edit" at bounding box center [347, 89] width 28 height 12
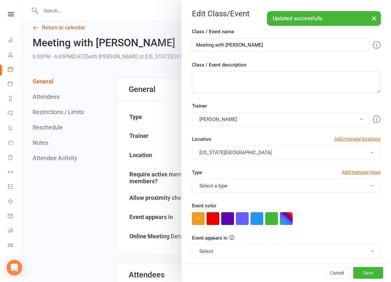
click at [269, 117] on button "[PERSON_NAME]" at bounding box center [281, 119] width 178 height 14
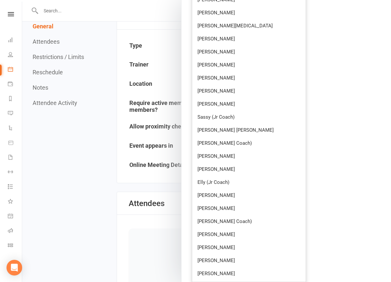
scroll to position [125, 0]
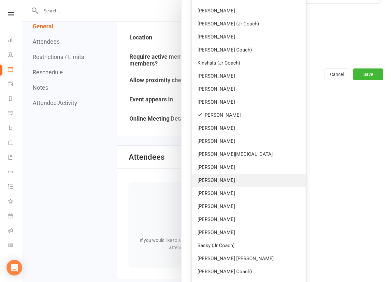
click at [234, 182] on link "[PERSON_NAME]" at bounding box center [248, 180] width 113 height 13
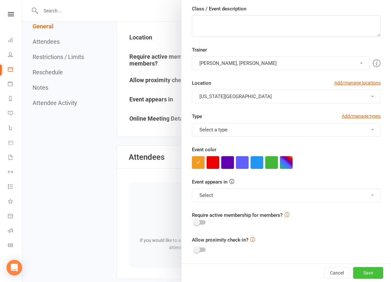
click at [368, 270] on button "Save" at bounding box center [368, 273] width 30 height 12
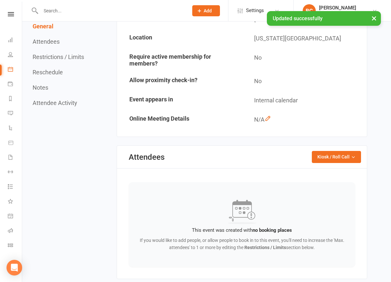
scroll to position [0, 0]
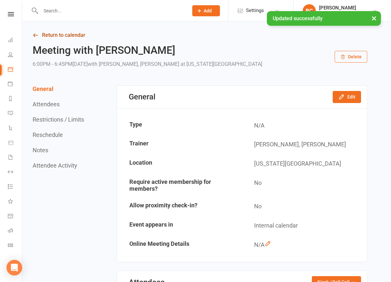
click at [52, 31] on link "Return to calendar" at bounding box center [200, 35] width 335 height 9
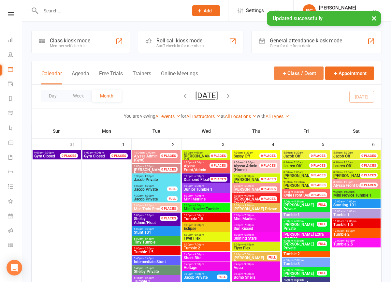
click at [299, 73] on button "Class / Event" at bounding box center [299, 72] width 50 height 13
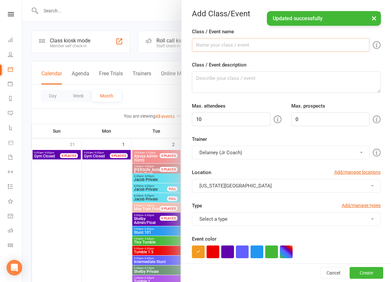
click at [237, 47] on input "Class / Event name" at bounding box center [281, 45] width 178 height 14
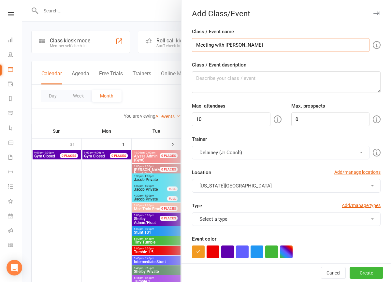
type input "Meeting with [PERSON_NAME]"
click at [243, 119] on input "10" at bounding box center [231, 119] width 79 height 14
type input "1"
click at [256, 153] on button "Delainey (Jr Coach)" at bounding box center [281, 153] width 178 height 14
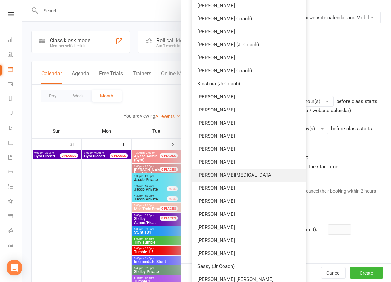
scroll to position [298, 0]
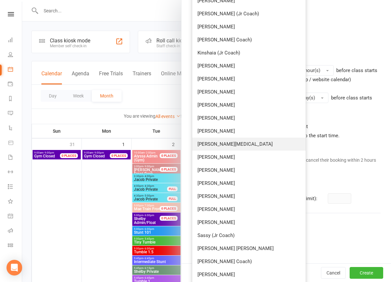
click at [248, 171] on link "[PERSON_NAME]" at bounding box center [248, 170] width 113 height 13
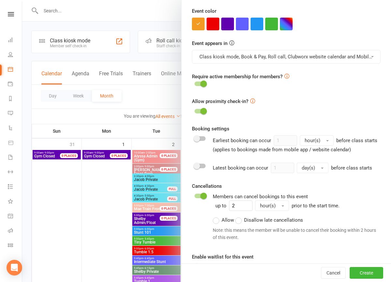
scroll to position [175, 0]
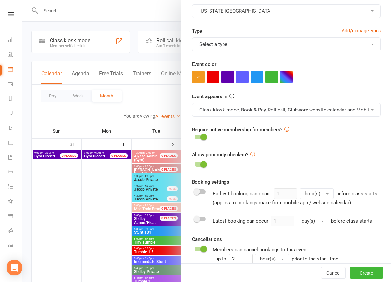
click at [247, 114] on button "Class kiosk mode, Book & Pay, Roll call, Clubworx website calendar and Mobile a…" at bounding box center [286, 110] width 189 height 14
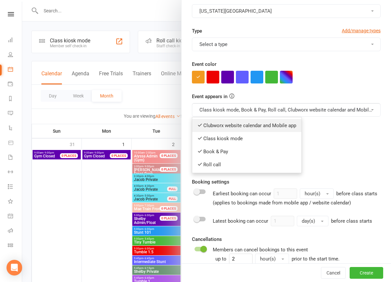
click at [225, 127] on link "Clubworx website calendar and Mobile app" at bounding box center [246, 125] width 109 height 13
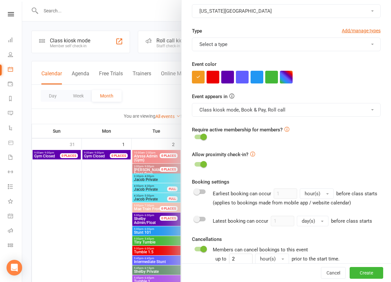
click at [228, 114] on button "Class kiosk mode, Book & Pay, Roll call" at bounding box center [286, 110] width 189 height 14
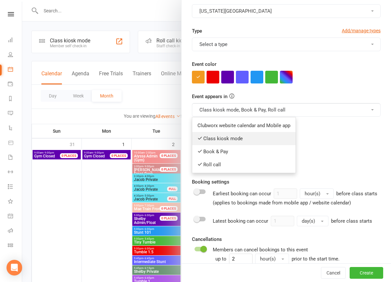
click at [222, 134] on link "Class kiosk mode" at bounding box center [243, 138] width 103 height 13
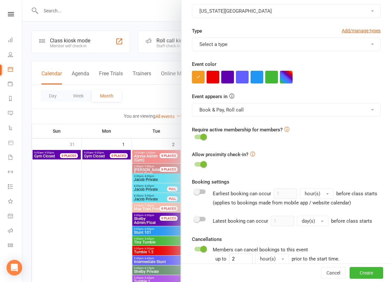
click at [231, 110] on button "Book & Pay, Roll call" at bounding box center [286, 110] width 189 height 14
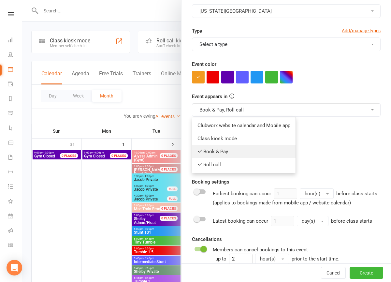
click at [217, 150] on link "Book & Pay" at bounding box center [243, 151] width 103 height 13
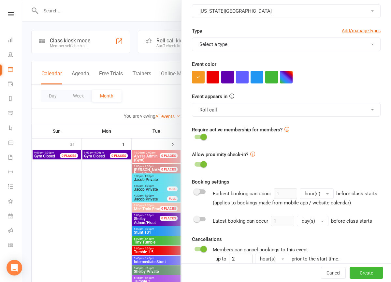
click at [231, 111] on button "Roll call" at bounding box center [286, 110] width 189 height 14
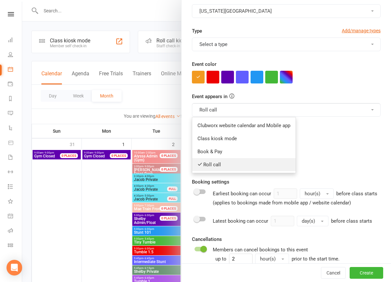
click at [212, 169] on link "Roll call" at bounding box center [243, 164] width 103 height 13
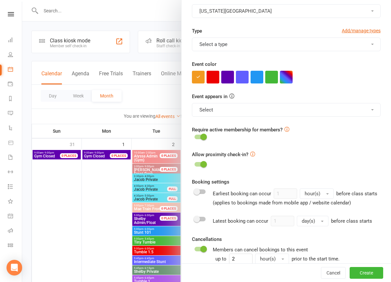
click at [206, 139] on span at bounding box center [203, 137] width 7 height 7
click at [195, 136] on input "checkbox" at bounding box center [195, 136] width 0 height 0
click at [206, 163] on span at bounding box center [203, 164] width 7 height 7
click at [195, 163] on input "checkbox" at bounding box center [195, 163] width 0 height 0
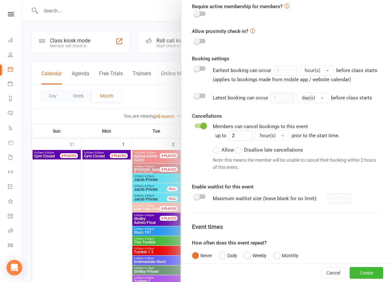
scroll to position [298, 0]
click at [206, 124] on span at bounding box center [203, 125] width 7 height 7
click at [195, 124] on input "checkbox" at bounding box center [195, 124] width 0 height 0
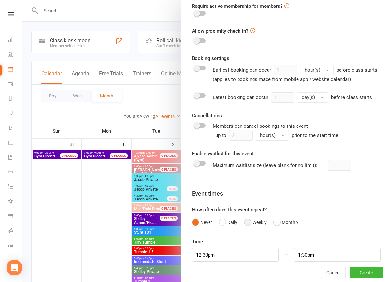
scroll to position [340, 0]
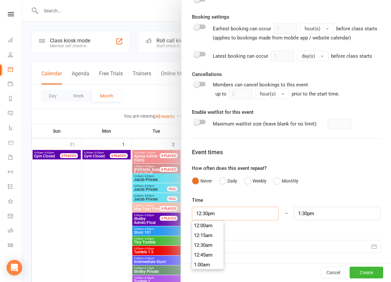
click at [243, 208] on input "12:30pm" at bounding box center [235, 214] width 87 height 14
type input "8:00pm"
type input "9:00pm"
click at [210, 235] on li "8:00pm" at bounding box center [207, 238] width 31 height 10
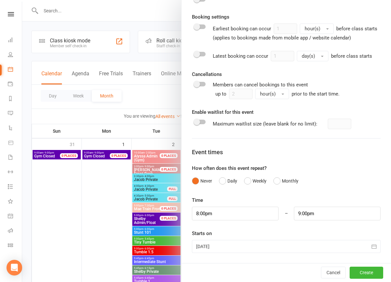
click at [236, 247] on div at bounding box center [286, 246] width 189 height 13
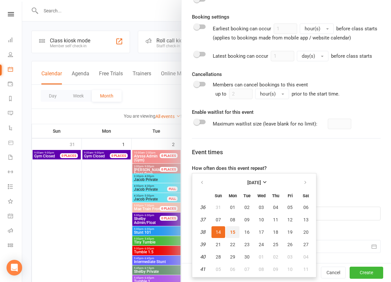
click at [233, 234] on span "15" at bounding box center [232, 231] width 5 height 5
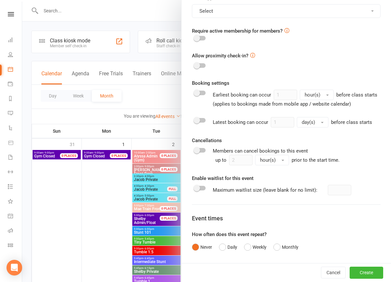
scroll to position [340, 0]
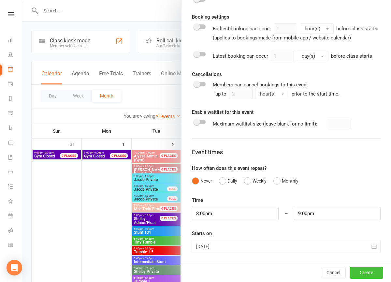
click at [370, 274] on button "Create" at bounding box center [367, 273] width 34 height 12
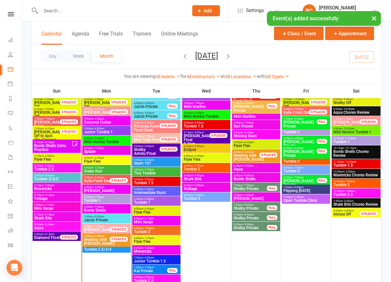
scroll to position [577, 0]
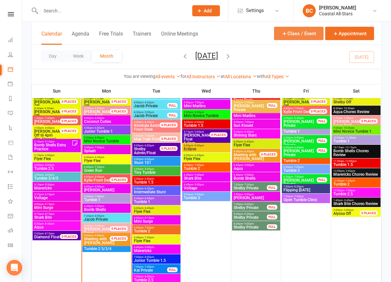
click at [291, 36] on button "Class / Event" at bounding box center [299, 33] width 50 height 13
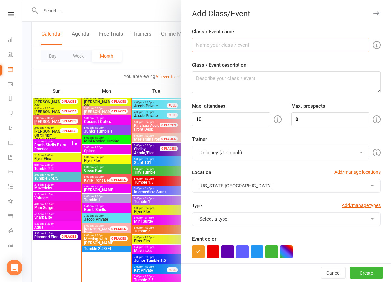
click at [257, 48] on input "Class / Event name" at bounding box center [281, 45] width 178 height 14
type input "Meeting with [PERSON_NAME]"
click at [227, 118] on input "10" at bounding box center [231, 119] width 79 height 14
type input "1"
click at [221, 148] on button "Delainey (Jr Coach)" at bounding box center [281, 153] width 178 height 14
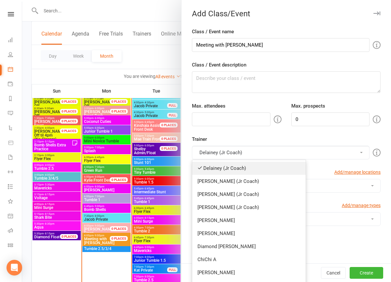
click at [235, 170] on link "Delainey (Jr Coach)" at bounding box center [248, 168] width 113 height 13
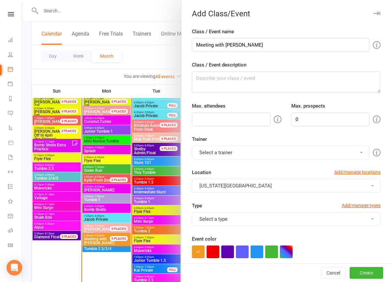
click at [237, 152] on button "Select a trainer" at bounding box center [281, 153] width 178 height 14
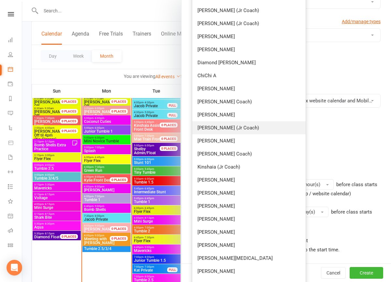
scroll to position [162, 0]
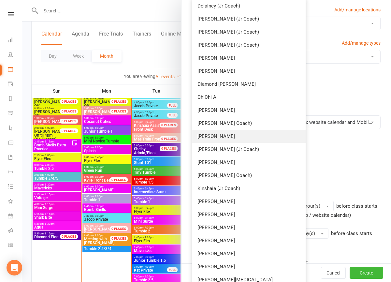
click at [220, 134] on link "[PERSON_NAME]" at bounding box center [248, 136] width 113 height 13
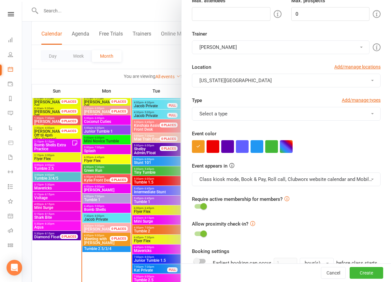
scroll to position [60, 0]
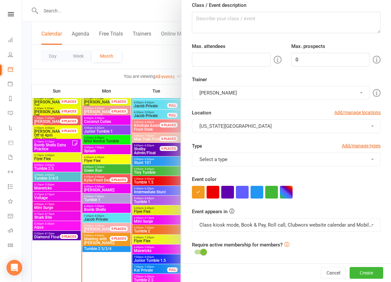
click at [250, 94] on button "[PERSON_NAME]" at bounding box center [281, 93] width 178 height 14
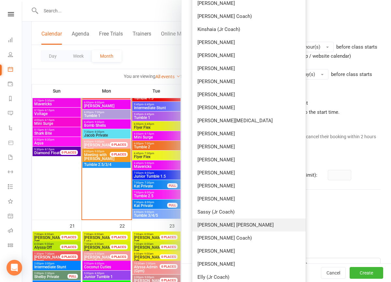
scroll to position [321, 0]
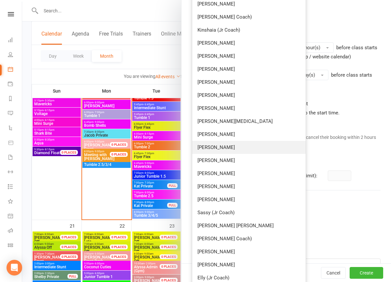
click at [224, 144] on link "[PERSON_NAME]" at bounding box center [248, 147] width 113 height 13
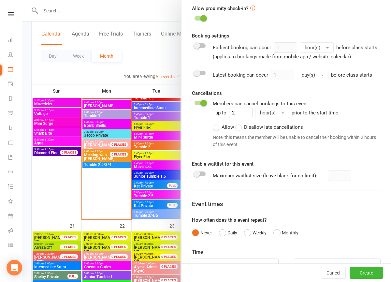
click at [201, 105] on switch at bounding box center [200, 125] width 16 height 51
click at [202, 104] on span at bounding box center [203, 103] width 7 height 7
click at [195, 102] on input "checkbox" at bounding box center [195, 102] width 0 height 0
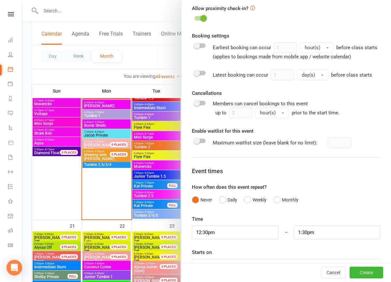
click at [203, 19] on span at bounding box center [203, 18] width 7 height 7
click at [195, 17] on input "checkbox" at bounding box center [195, 17] width 0 height 0
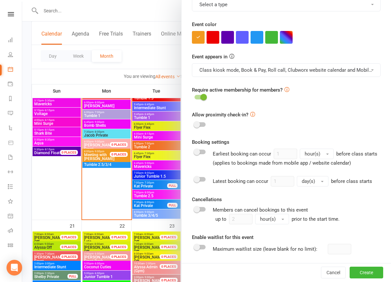
scroll to position [215, 0]
click at [204, 96] on span at bounding box center [203, 97] width 7 height 7
click at [195, 96] on input "checkbox" at bounding box center [195, 96] width 0 height 0
click at [233, 69] on button "Class kiosk mode, Book & Pay, Roll call, Clubworx website calendar and Mobile a…" at bounding box center [286, 70] width 189 height 14
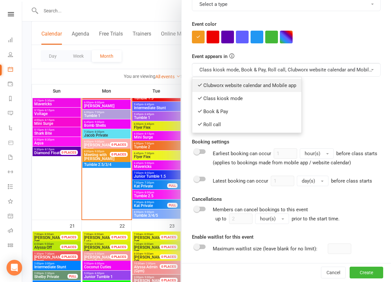
click at [230, 89] on link "Clubworx website calendar and Mobile app" at bounding box center [246, 85] width 109 height 13
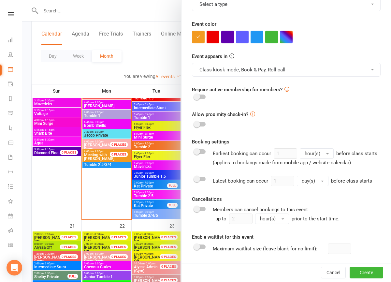
click at [243, 66] on button "Class kiosk mode, Book & Pay, Roll call" at bounding box center [286, 70] width 189 height 14
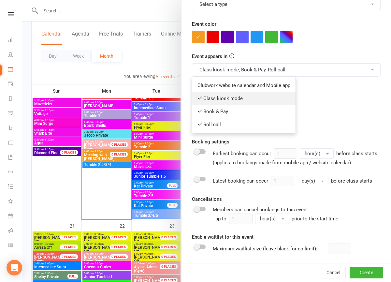
click at [223, 99] on link "Class kiosk mode" at bounding box center [243, 98] width 103 height 13
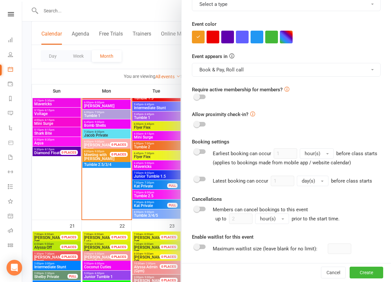
click at [242, 70] on button "Book & Pay, Roll call" at bounding box center [286, 70] width 189 height 14
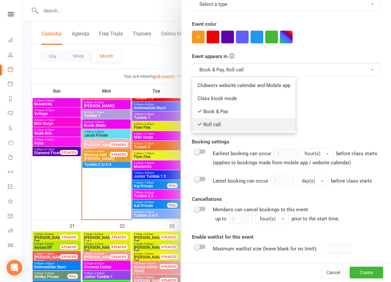
click at [221, 118] on link "Roll call" at bounding box center [243, 124] width 103 height 13
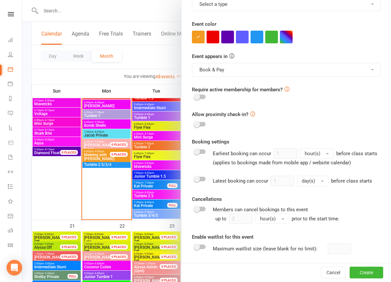
click at [241, 73] on button "Book & Pay" at bounding box center [286, 70] width 189 height 14
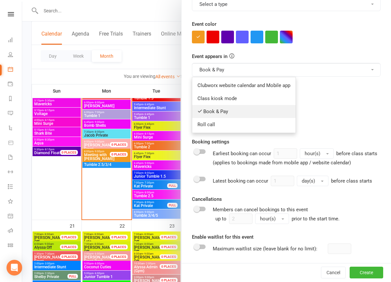
click at [228, 109] on link "Book & Pay" at bounding box center [243, 111] width 103 height 13
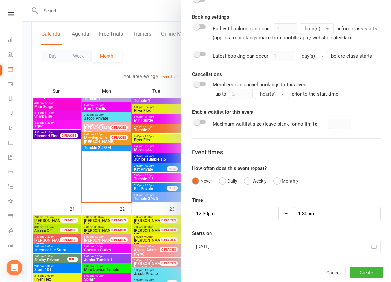
scroll to position [682, 0]
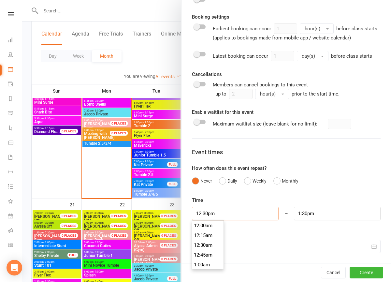
click at [223, 212] on input "12:30pm" at bounding box center [235, 214] width 87 height 14
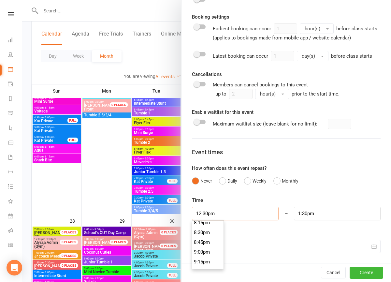
scroll to position [793, 0]
type input "8:45pm"
type input "9:45pm"
click at [209, 245] on li "8:45pm" at bounding box center [207, 244] width 31 height 10
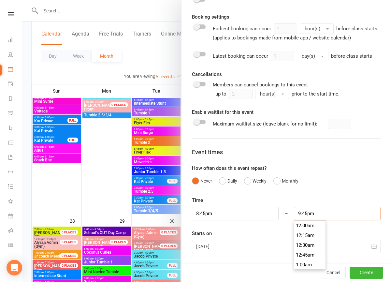
click at [301, 215] on input "9:45pm" at bounding box center [337, 214] width 87 height 14
click at [306, 236] on li "9:45pm" at bounding box center [309, 235] width 31 height 10
click at [275, 250] on div at bounding box center [286, 246] width 189 height 13
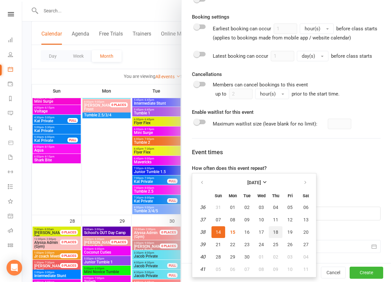
click at [276, 232] on span "18" at bounding box center [275, 231] width 5 height 5
type input "18 Sep 2025"
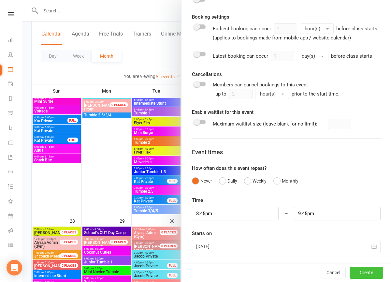
click at [371, 273] on button "Create" at bounding box center [367, 273] width 34 height 12
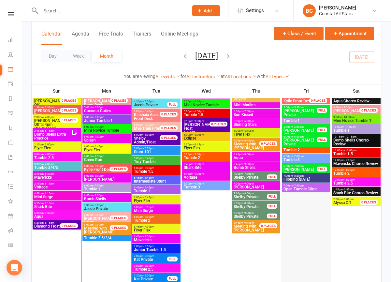
scroll to position [596, 0]
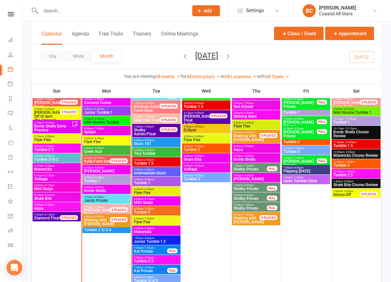
click at [238, 217] on span "Meeting with [PERSON_NAME]" at bounding box center [249, 220] width 30 height 8
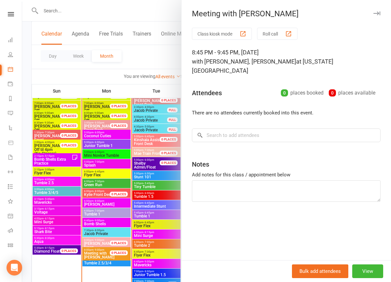
scroll to position [553, 0]
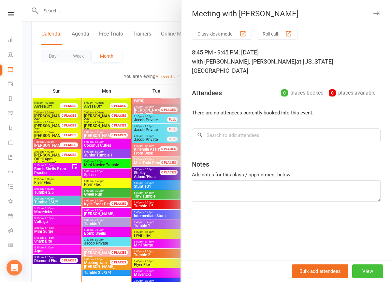
click at [371, 267] on button "View" at bounding box center [367, 271] width 31 height 14
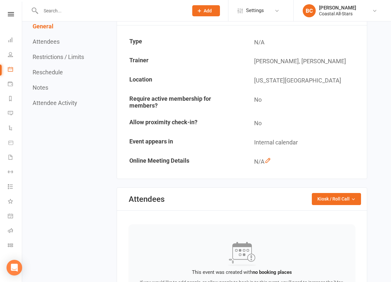
scroll to position [31, 0]
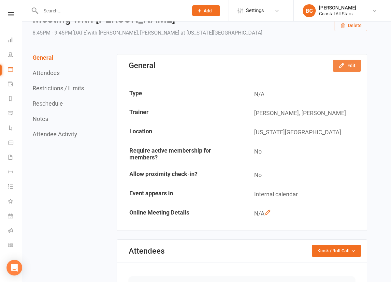
click at [343, 63] on icon "button" at bounding box center [341, 65] width 7 height 7
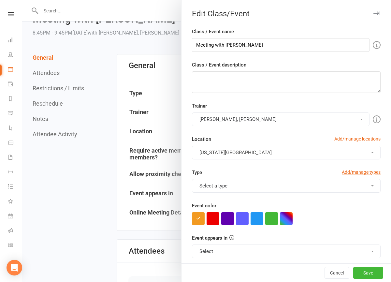
click at [268, 119] on button "Kat Timothy, Brianna Cole" at bounding box center [281, 119] width 178 height 14
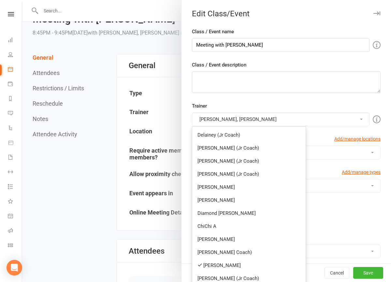
click at [268, 119] on button "Kat Timothy, Brianna Cole" at bounding box center [281, 119] width 178 height 14
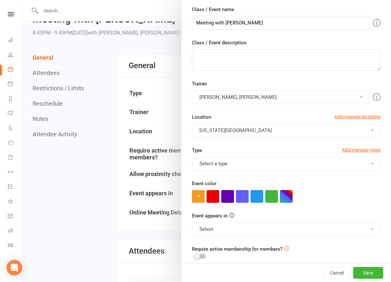
scroll to position [0, 0]
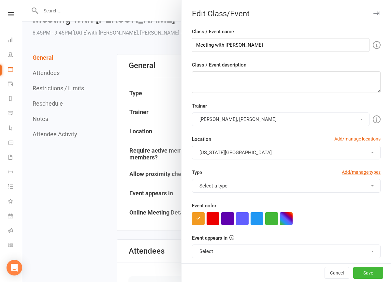
click at [155, 6] on div at bounding box center [206, 141] width 369 height 282
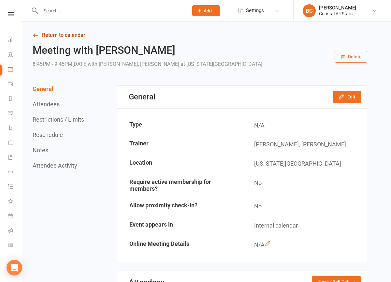
click at [356, 37] on link "Return to calendar" at bounding box center [200, 35] width 335 height 9
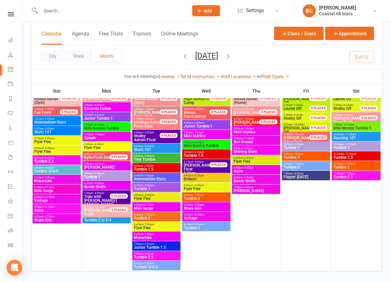
scroll to position [1335, 0]
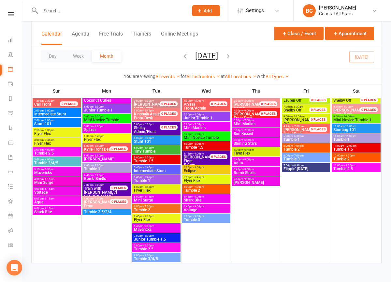
click at [170, 5] on div at bounding box center [107, 10] width 153 height 21
click at [161, 10] on input "text" at bounding box center [111, 10] width 145 height 9
type input "Olivia Ryan"
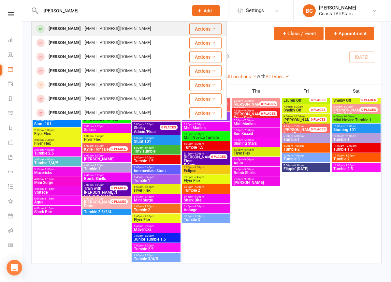
click at [151, 31] on div "Olivia Ryan jaclynryan13@gmail.com" at bounding box center [110, 28] width 157 height 13
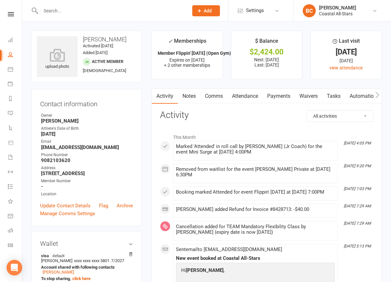
click at [209, 100] on link "Comms" at bounding box center [213, 96] width 27 height 15
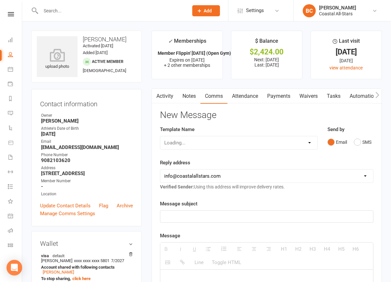
click at [191, 98] on link "Notes" at bounding box center [189, 96] width 22 height 15
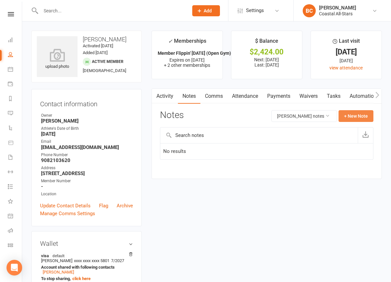
click at [362, 120] on button "+ New Note" at bounding box center [356, 116] width 35 height 12
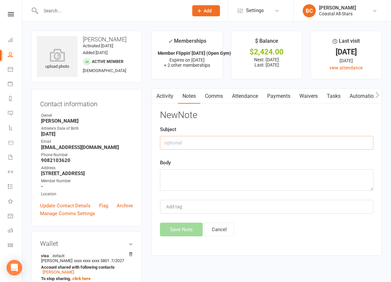
click at [234, 145] on input "text" at bounding box center [266, 143] width 213 height 14
type input "8/8/2025"
paste textarea "OLIVIA RYAN- to remain in 1.5 at this time. If she is just doing privates, her …"
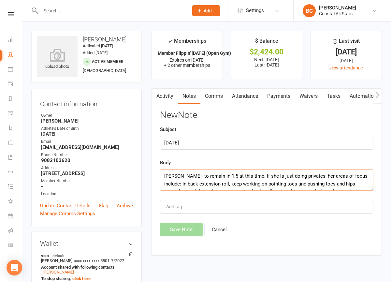
scroll to position [66, 0]
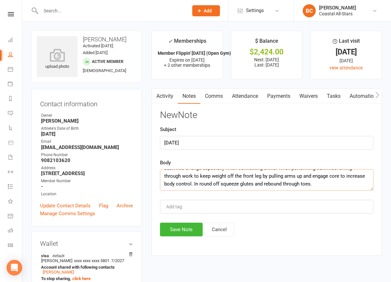
type textarea "OLIVIA RYAN- to remain in 1.5 at this time. If she is just doing privates, her …"
click at [226, 142] on input "8/8/2025" at bounding box center [266, 143] width 213 height 14
click at [226, 142] on input "8/8/2025 - remain in 1,.5" at bounding box center [266, 143] width 213 height 14
type input "8/8/2025 - remain in 1.5"
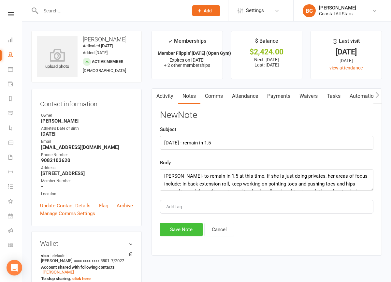
click at [184, 230] on button "Save Note" at bounding box center [181, 230] width 43 height 14
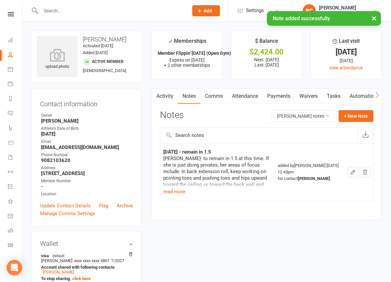
click at [216, 98] on link "Comms" at bounding box center [213, 96] width 27 height 15
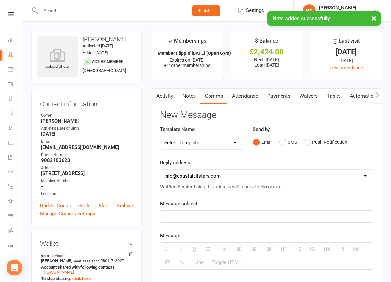
click at [200, 247] on div "H1 H2 H3 H4 H5 H6 Line Toggle HTML" at bounding box center [266, 255] width 213 height 27
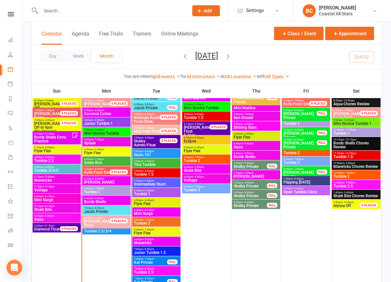
scroll to position [586, 0]
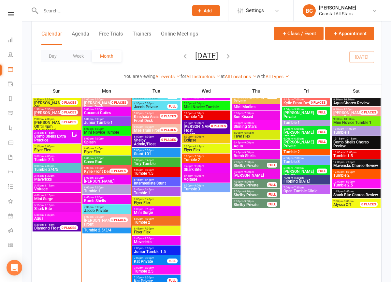
click at [161, 151] on span "5:00pm - 6:00pm" at bounding box center [157, 150] width 46 height 3
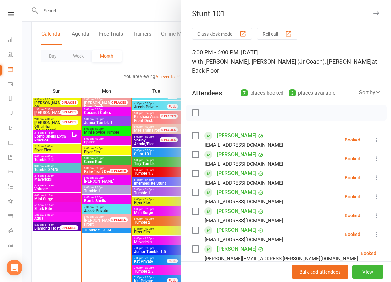
click at [163, 151] on div at bounding box center [206, 141] width 369 height 282
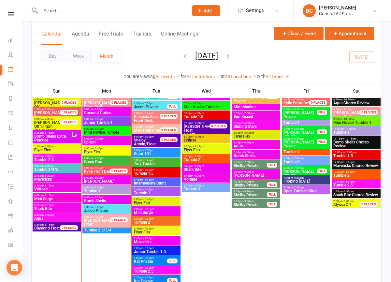
click at [160, 180] on span "5:45pm - 6:45pm" at bounding box center [157, 179] width 46 height 3
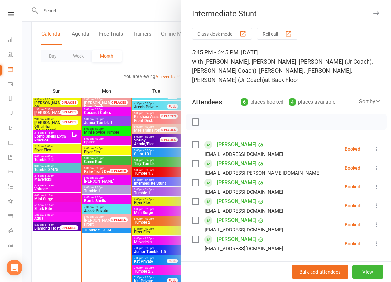
click at [162, 20] on div at bounding box center [206, 141] width 369 height 282
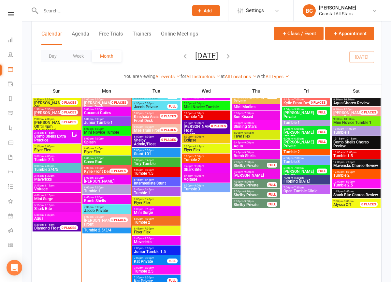
click at [150, 153] on span "Stunt 101" at bounding box center [157, 154] width 46 height 4
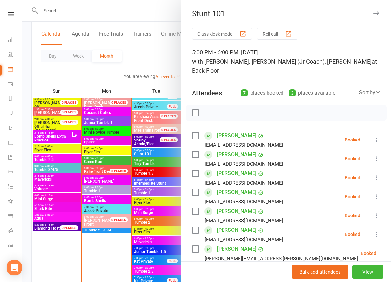
click at [167, 8] on div at bounding box center [206, 141] width 369 height 282
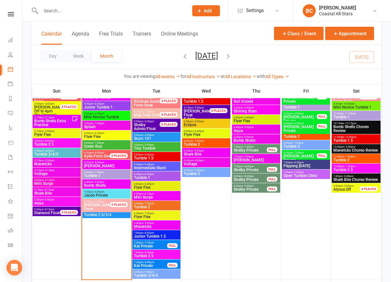
scroll to position [607, 0]
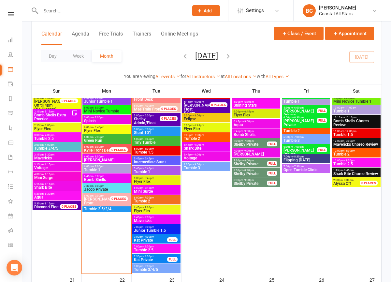
click at [155, 162] on span "Intermediate Stunt" at bounding box center [157, 162] width 46 height 4
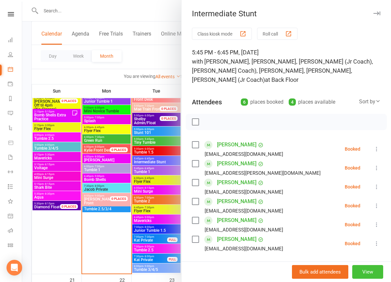
click at [373, 273] on button "View" at bounding box center [367, 272] width 31 height 14
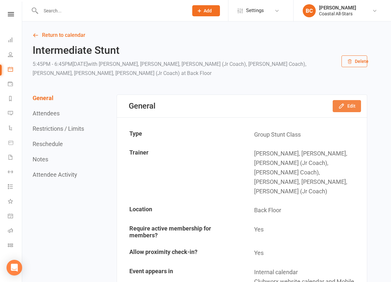
click at [346, 106] on button "Edit" at bounding box center [347, 106] width 28 height 12
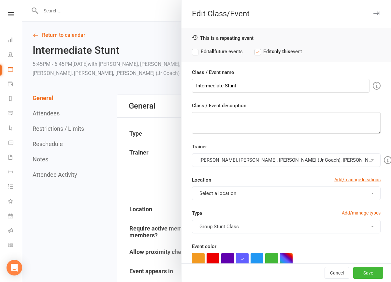
click at [247, 162] on button "Jacob Westbrooks, Kyle Fisher, Liliana (Jr Coach), Sassy (Jr Coach), Harper Web…" at bounding box center [286, 160] width 189 height 14
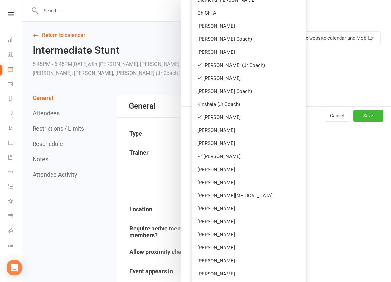
scroll to position [267, 0]
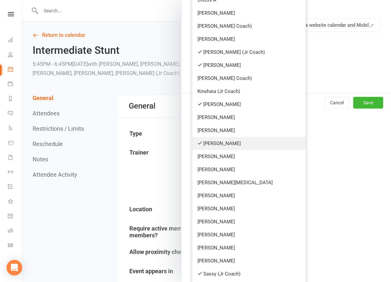
click at [241, 142] on link "[PERSON_NAME]" at bounding box center [248, 143] width 113 height 13
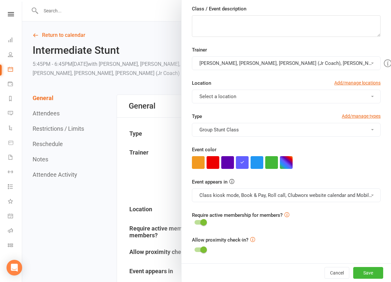
scroll to position [97, 0]
click at [375, 272] on button "Save" at bounding box center [368, 273] width 30 height 12
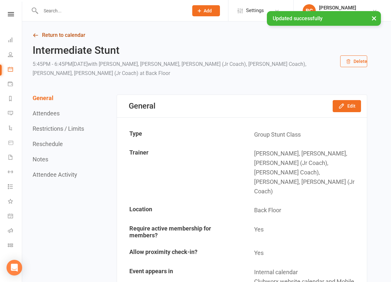
click at [78, 35] on link "Return to calendar" at bounding box center [200, 35] width 335 height 9
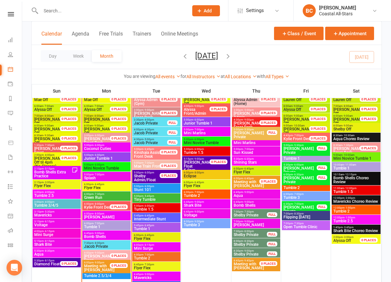
scroll to position [550, 0]
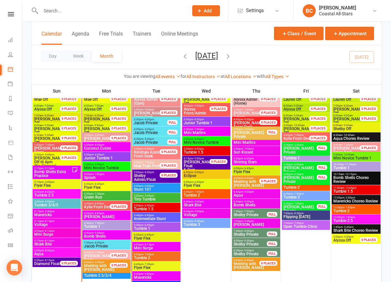
click at [205, 194] on span "Tumble 2" at bounding box center [206, 195] width 46 height 4
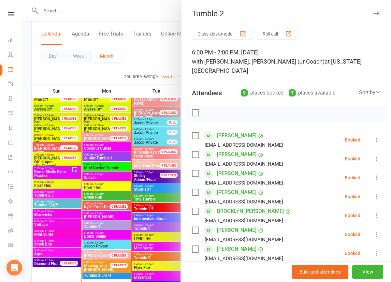
click at [157, 60] on div at bounding box center [206, 141] width 369 height 282
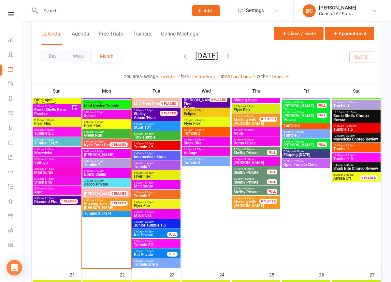
scroll to position [636, 0]
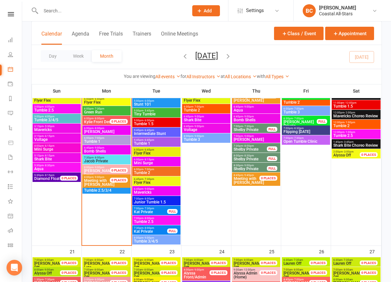
click at [154, 172] on span "Tumble 2" at bounding box center [157, 173] width 46 height 4
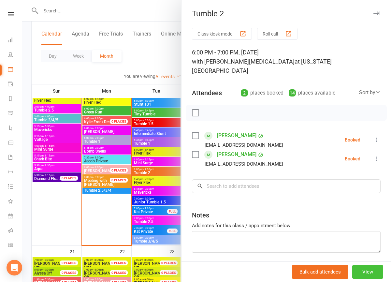
click at [368, 273] on button "View" at bounding box center [367, 272] width 31 height 14
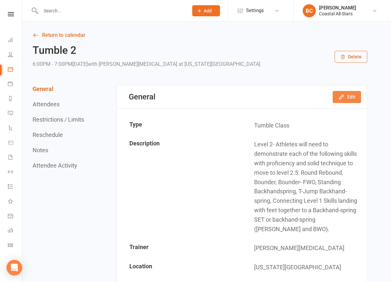
click at [354, 99] on button "Edit" at bounding box center [347, 97] width 28 height 12
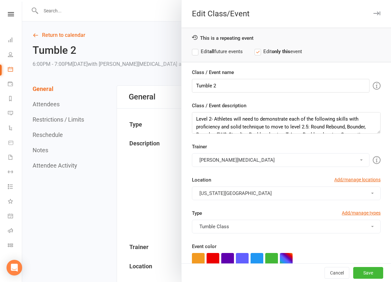
click at [250, 161] on button "[PERSON_NAME][MEDICAL_DATA]" at bounding box center [281, 160] width 178 height 14
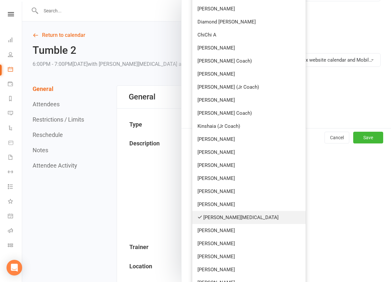
click at [236, 217] on link "[PERSON_NAME][MEDICAL_DATA]" at bounding box center [248, 217] width 113 height 13
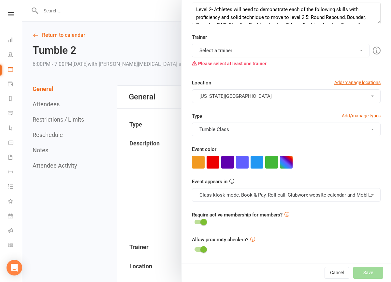
click at [262, 49] on button "Select a trainer" at bounding box center [281, 51] width 178 height 14
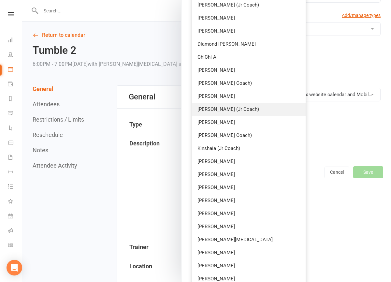
scroll to position [212, 0]
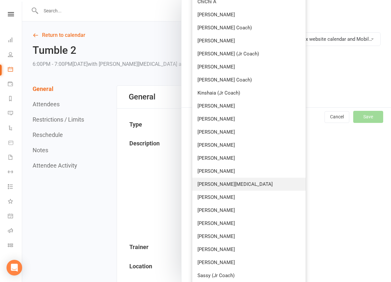
click at [240, 186] on link "[PERSON_NAME][MEDICAL_DATA]" at bounding box center [248, 184] width 113 height 13
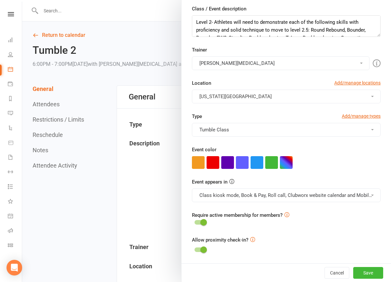
click at [293, 65] on button "[PERSON_NAME][MEDICAL_DATA]" at bounding box center [281, 63] width 178 height 14
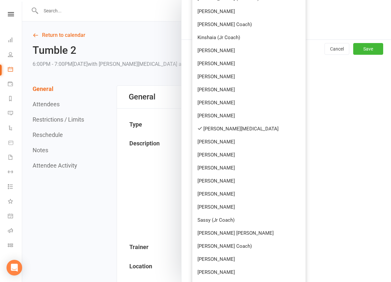
scroll to position [323, 0]
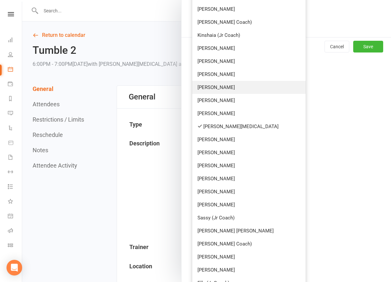
click at [278, 89] on link "[PERSON_NAME]" at bounding box center [248, 87] width 113 height 13
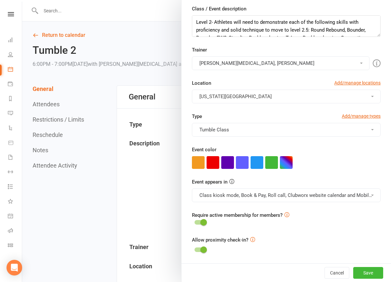
scroll to position [97, 0]
click at [364, 271] on button "Save" at bounding box center [368, 273] width 30 height 12
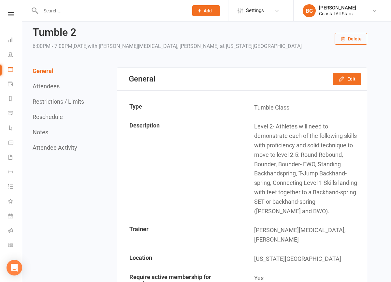
scroll to position [0, 0]
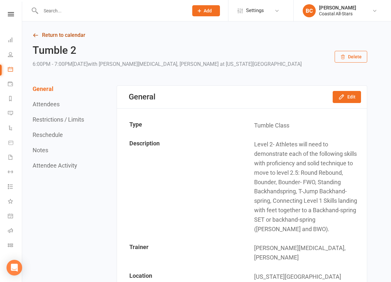
click at [67, 36] on link "Return to calendar" at bounding box center [200, 35] width 335 height 9
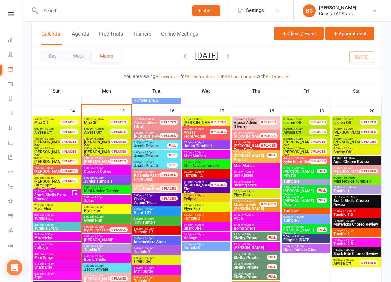
scroll to position [529, 0]
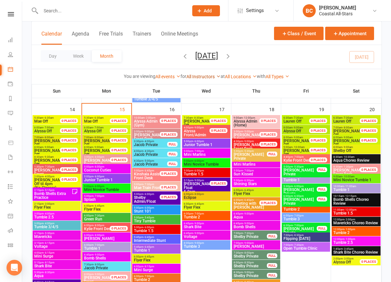
click at [211, 78] on link "All Instructors" at bounding box center [203, 76] width 34 height 5
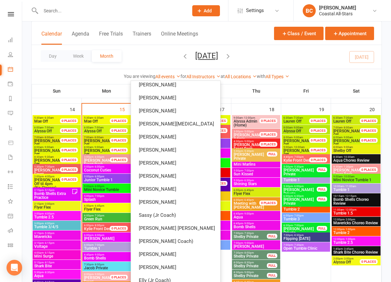
scroll to position [335, 0]
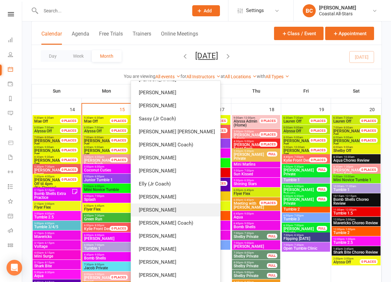
click at [185, 210] on link "[PERSON_NAME]" at bounding box center [175, 209] width 89 height 13
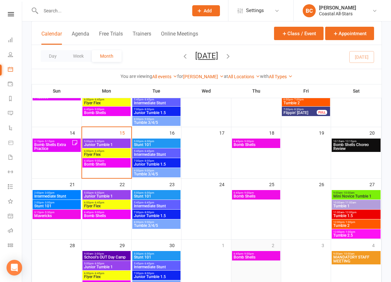
scroll to position [113, 0]
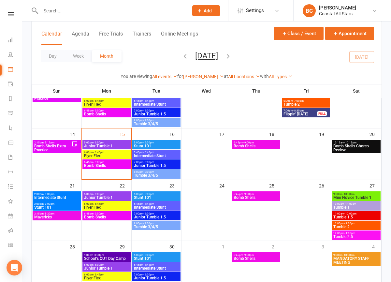
click at [201, 79] on div "Lili Cade Show All Instructors Delainey (Jr Coach) Annabelle (Jr Coach) Emrey (…" at bounding box center [203, 76] width 41 height 7
click at [200, 75] on link "[PERSON_NAME]" at bounding box center [203, 76] width 41 height 5
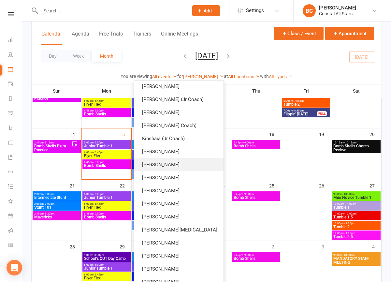
scroll to position [134, 0]
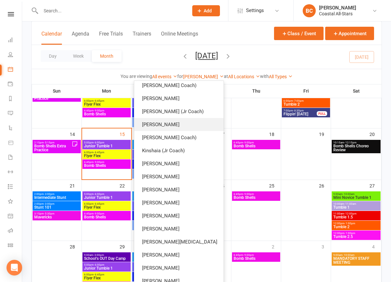
click at [175, 127] on link "[PERSON_NAME]" at bounding box center [178, 124] width 89 height 13
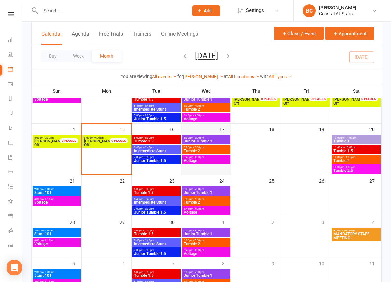
scroll to position [87, 0]
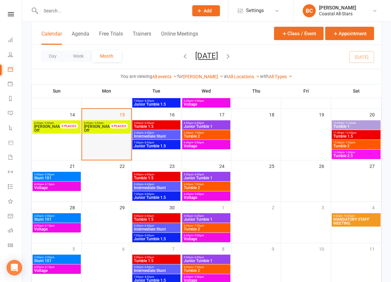
scroll to position [134, 0]
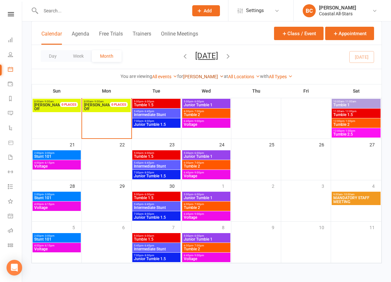
click at [205, 74] on link "[PERSON_NAME]" at bounding box center [203, 76] width 41 height 5
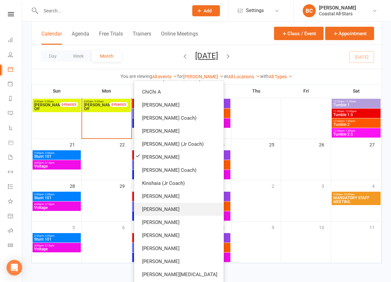
scroll to position [0, 0]
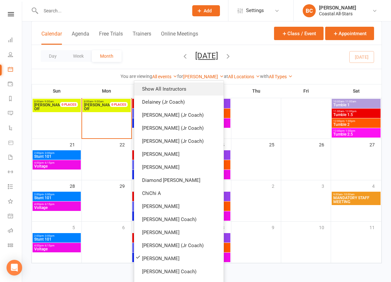
click at [180, 88] on link "Show All Instructors" at bounding box center [178, 88] width 89 height 13
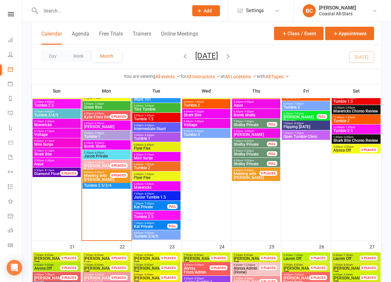
scroll to position [637, 0]
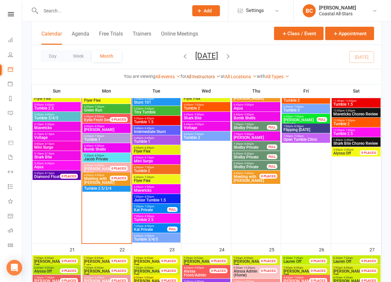
click at [206, 74] on link "All Instructors" at bounding box center [203, 76] width 34 height 5
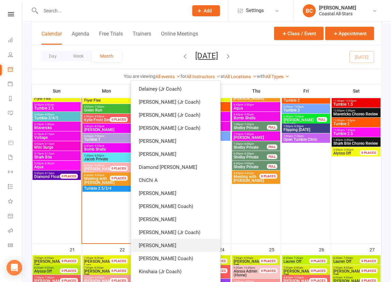
scroll to position [25, 0]
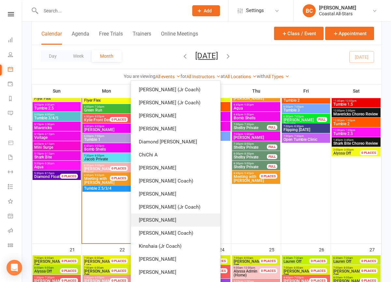
click at [178, 220] on link "[PERSON_NAME]" at bounding box center [175, 219] width 89 height 13
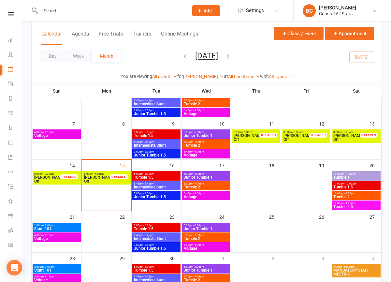
scroll to position [63, 0]
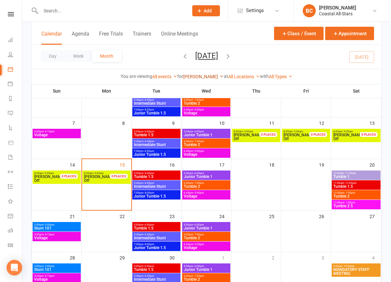
click at [203, 77] on link "[PERSON_NAME]" at bounding box center [203, 76] width 41 height 5
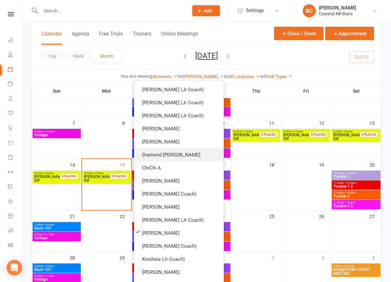
scroll to position [0, 0]
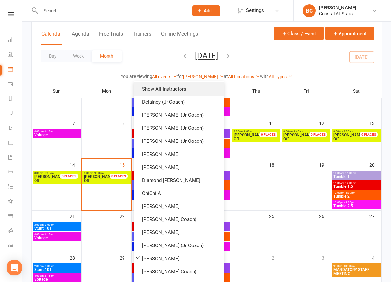
click at [180, 91] on link "Show All Instructors" at bounding box center [178, 88] width 89 height 13
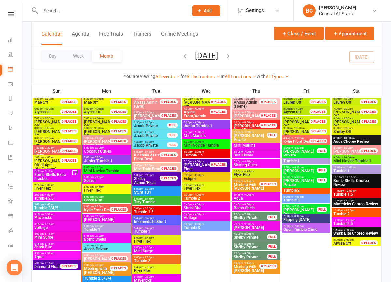
scroll to position [551, 0]
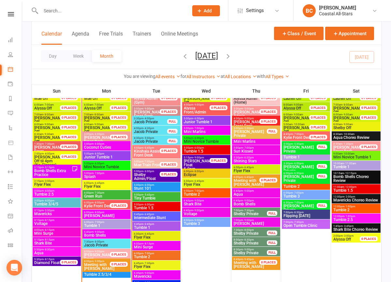
click at [95, 3] on div at bounding box center [107, 10] width 153 height 21
click at [93, 10] on input "text" at bounding box center [111, 10] width 145 height 9
click at [297, 36] on button "Class / Event" at bounding box center [299, 33] width 50 height 13
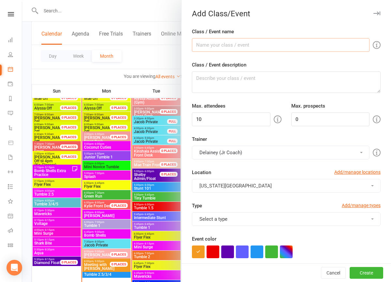
click at [262, 44] on input "Class / Event name" at bounding box center [281, 45] width 178 height 14
click at [258, 44] on input "Class / Event name" at bounding box center [281, 45] width 178 height 14
type input "K"
type input "Meeting with Kyle"
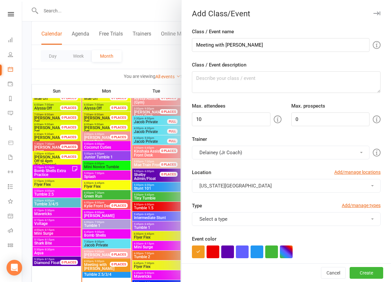
click at [138, 20] on div at bounding box center [206, 141] width 369 height 282
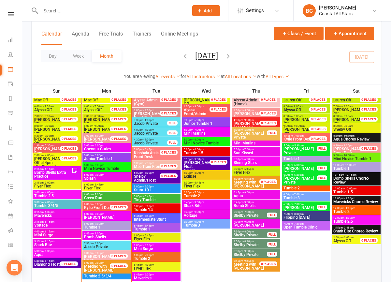
scroll to position [577, 0]
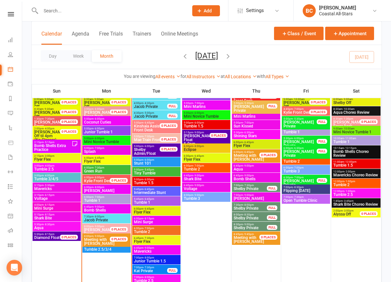
click at [347, 204] on span "Shark Bite Choreo Review" at bounding box center [356, 204] width 46 height 4
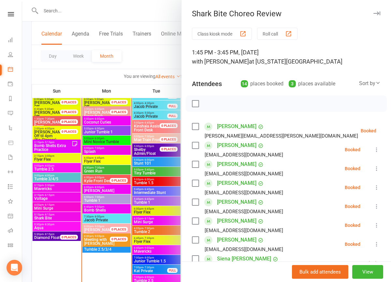
click at [151, 57] on div at bounding box center [206, 141] width 369 height 282
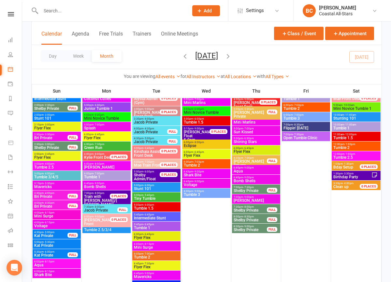
scroll to position [832, 0]
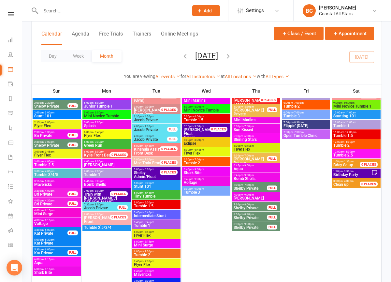
click at [53, 134] on span "Bri Private" at bounding box center [51, 136] width 34 height 4
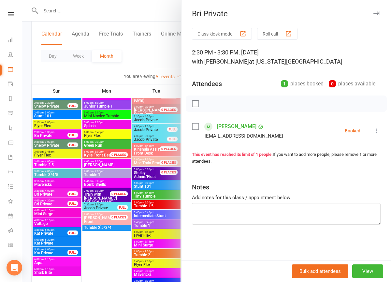
click at [59, 133] on div at bounding box center [206, 141] width 369 height 282
click at [59, 133] on div "Bri Private Class kiosk mode Roll call 2:30 PM - 3:30 PM, Sunday, September, 21…" at bounding box center [206, 141] width 369 height 282
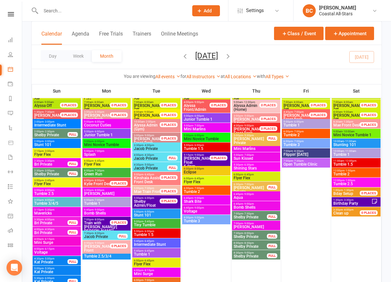
scroll to position [803, 0]
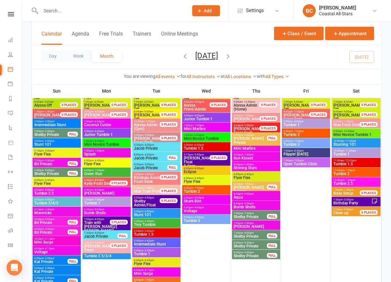
click at [60, 221] on span "Bri Private" at bounding box center [51, 223] width 34 height 4
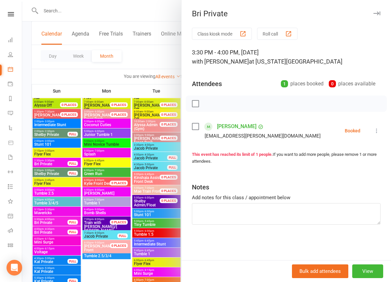
click at [124, 61] on div at bounding box center [206, 141] width 369 height 282
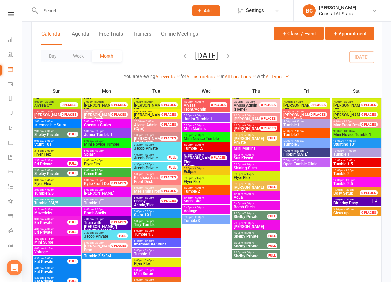
click at [58, 230] on span "Bri Private" at bounding box center [51, 232] width 34 height 4
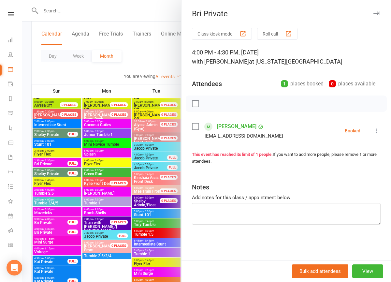
click at [153, 61] on div at bounding box center [206, 141] width 369 height 282
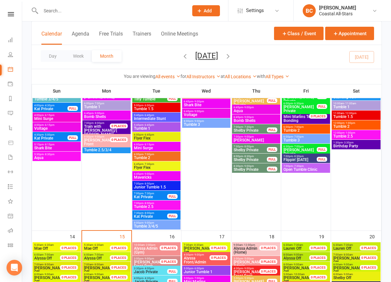
scroll to position [406, 0]
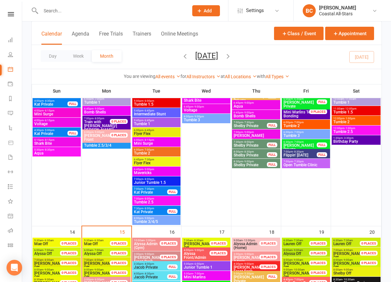
click at [152, 11] on input "text" at bounding box center [111, 10] width 145 height 9
type input "Brielle"
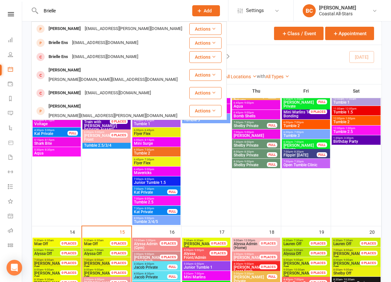
click at [126, 124] on div "[EMAIL_ADDRESS][DOMAIN_NAME]" at bounding box center [118, 128] width 70 height 9
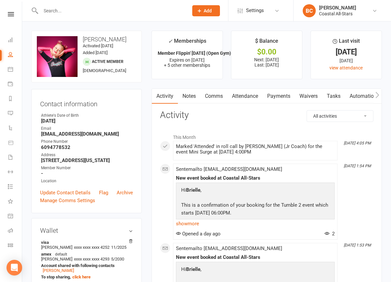
click at [338, 117] on select "All activities Bookings / Attendances Communications Notes Failed SMSes Grading…" at bounding box center [340, 115] width 66 height 11
select select "ConversationLogEntry"
click at [307, 110] on select "All activities Bookings / Attendances Communications Notes Failed SMSes Grading…" at bounding box center [340, 115] width 66 height 11
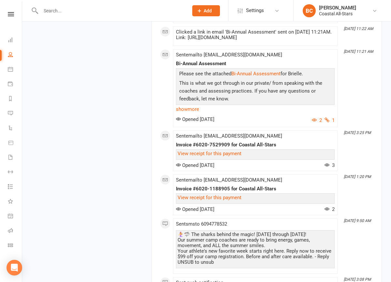
scroll to position [1029, 0]
click at [218, 95] on p "This is what we got through in our private/ from speaking with the coaches and …" at bounding box center [255, 91] width 155 height 25
click at [268, 76] on link "Bi-Annual Assessment" at bounding box center [255, 73] width 49 height 6
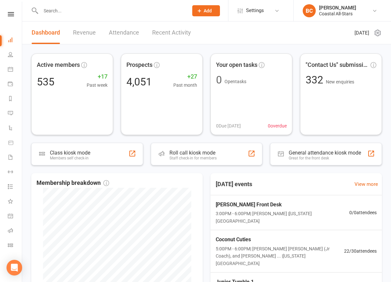
click at [94, 11] on input "text" at bounding box center [111, 10] width 145 height 9
click at [10, 55] on icon at bounding box center [10, 54] width 5 height 5
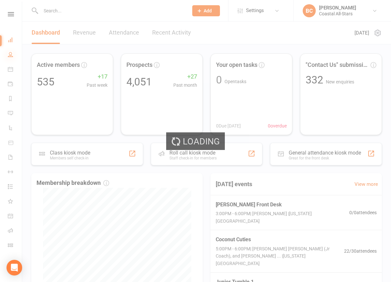
select select "100"
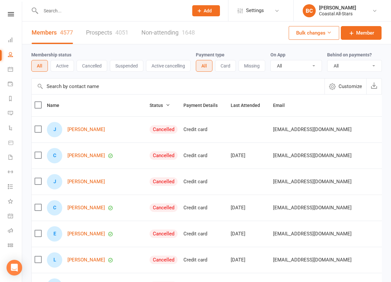
click at [82, 11] on input "text" at bounding box center [111, 10] width 145 height 9
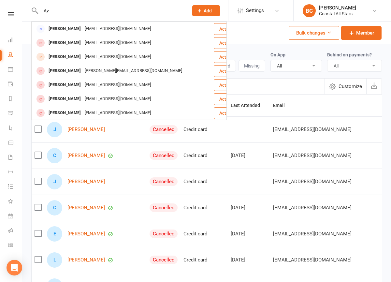
type input "A"
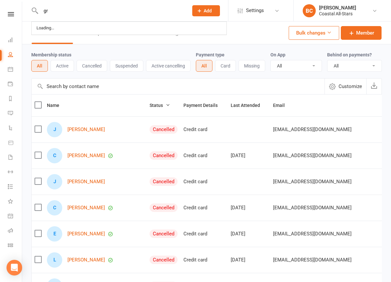
type input "g"
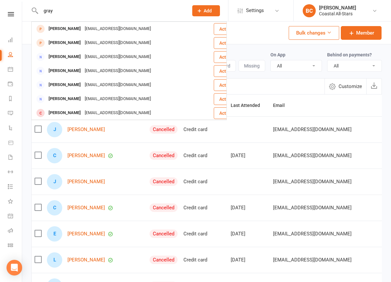
click at [92, 10] on input "gray" at bounding box center [111, 10] width 145 height 9
type input "g"
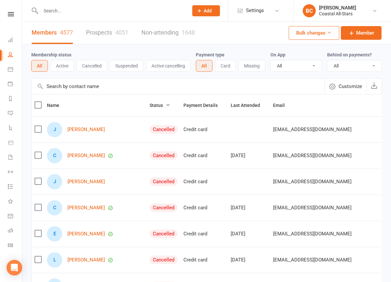
click at [103, 7] on input "text" at bounding box center [111, 10] width 145 height 9
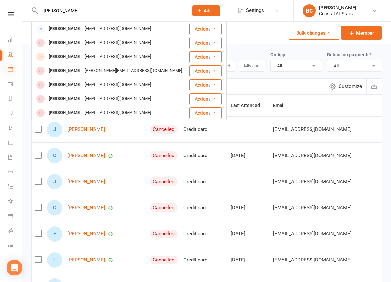
type input "[PERSON_NAME]"
click at [9, 69] on icon at bounding box center [10, 68] width 5 height 5
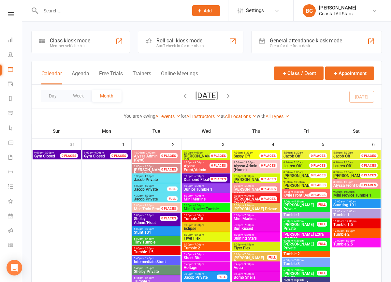
click at [93, 15] on input "text" at bounding box center [111, 10] width 145 height 9
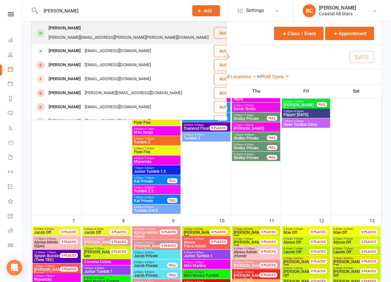
type input "[PERSON_NAME]"
click at [77, 35] on div "[PERSON_NAME] Gray [EMAIL_ADDRESS][PERSON_NAME][PERSON_NAME][DOMAIN_NAME]" at bounding box center [122, 33] width 181 height 22
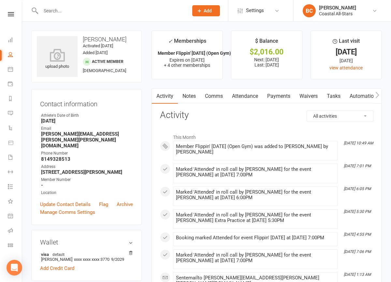
click at [101, 11] on input "text" at bounding box center [111, 10] width 145 height 9
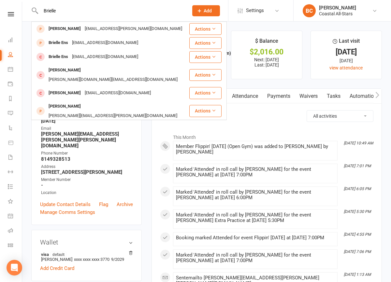
type input "Brielle"
click at [106, 124] on div "[EMAIL_ADDRESS][DOMAIN_NAME]" at bounding box center [118, 128] width 70 height 9
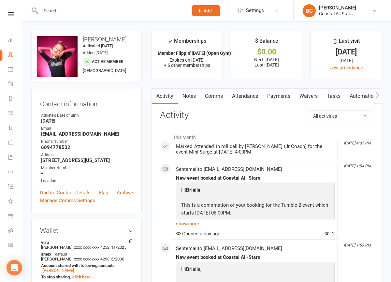
click at [214, 97] on link "Comms" at bounding box center [213, 96] width 27 height 15
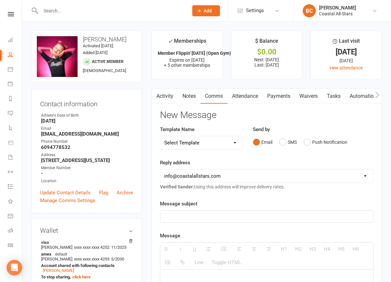
click at [167, 98] on link "Activity" at bounding box center [165, 96] width 26 height 15
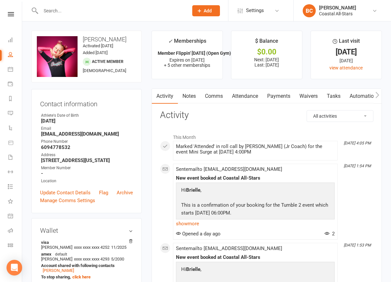
click at [350, 117] on select "All activities Bookings / Attendances Communications Notes Failed SMSes Grading…" at bounding box center [340, 115] width 66 height 11
select select "ConversationLogEntry"
click at [307, 110] on select "All activities Bookings / Attendances Communications Notes Failed SMSes Grading…" at bounding box center [340, 115] width 66 height 11
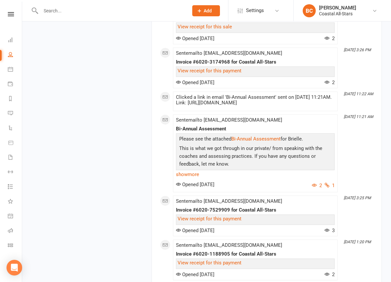
scroll to position [1020, 0]
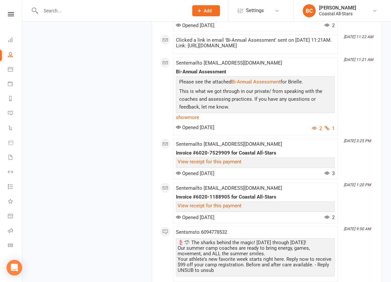
click at [270, 104] on p "This is what we got through in our private/ from speaking with the coaches and …" at bounding box center [255, 99] width 155 height 25
click at [292, 108] on p "This is what we got through in our private/ from speaking with the coaches and …" at bounding box center [255, 99] width 155 height 25
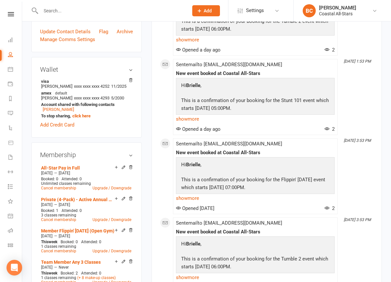
scroll to position [0, 0]
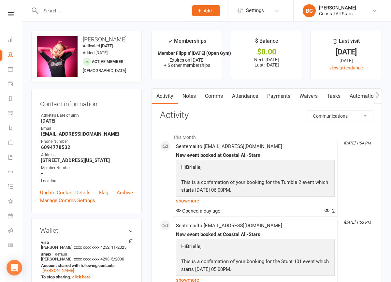
click at [115, 4] on div at bounding box center [107, 10] width 153 height 21
click at [98, 12] on input "text" at bounding box center [111, 10] width 145 height 9
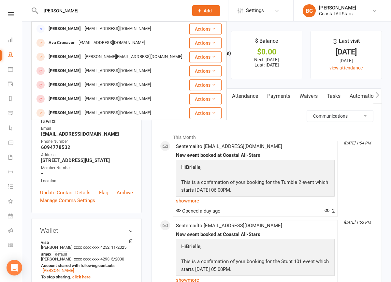
type input "[PERSON_NAME]"
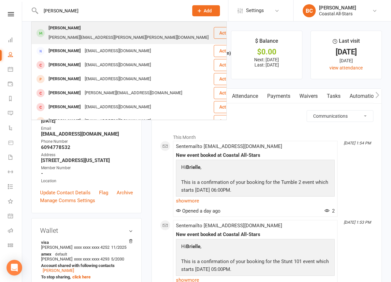
click at [88, 33] on div "[PERSON_NAME][EMAIL_ADDRESS][PERSON_NAME][PERSON_NAME][DOMAIN_NAME]" at bounding box center [129, 37] width 164 height 9
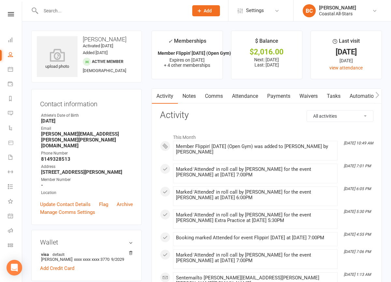
click at [210, 95] on link "Comms" at bounding box center [213, 96] width 27 height 15
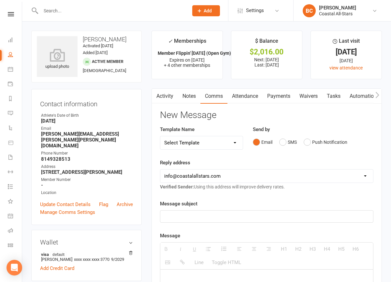
click at [209, 143] on select "Select Template [Email] Bi-Annual Assessment [Email] Boosters [Email] Card Fail…" at bounding box center [201, 142] width 83 height 13
select select "0"
click at [160, 136] on select "Select Template [Email] Bi-Annual Assessment [Email] Boosters [Email] Card Fail…" at bounding box center [201, 142] width 83 height 13
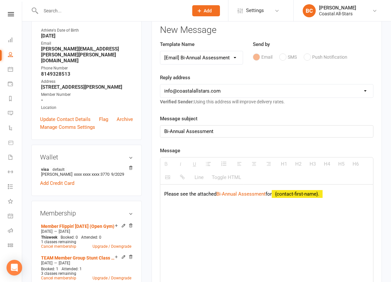
scroll to position [92, 0]
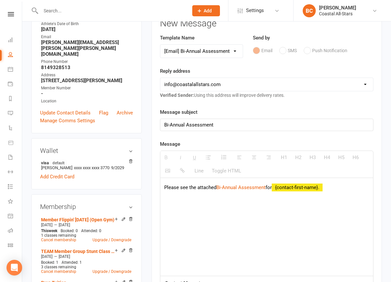
click at [251, 208] on div "Please see the attached Bi-Annual Assessment for {contact-first-name}." at bounding box center [266, 227] width 213 height 98
click at [248, 187] on link "Bi-Annual Assessment" at bounding box center [240, 187] width 49 height 6
click at [254, 188] on link "Bi-Annual Assessment" at bounding box center [240, 187] width 49 height 6
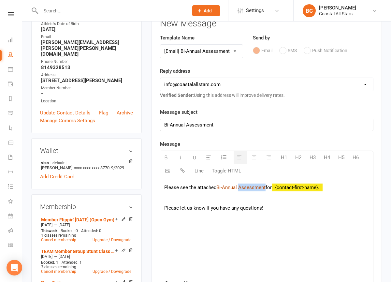
click at [254, 188] on link "Bi-Annual Assessment" at bounding box center [240, 187] width 49 height 6
click at [266, 204] on p "Please let us know if you have any questions!" at bounding box center [266, 208] width 205 height 8
drag, startPoint x: 267, startPoint y: 187, endPoint x: 218, endPoint y: 188, distance: 48.9
click at [218, 188] on link "Bi-Annual Assessment" at bounding box center [240, 187] width 49 height 6
click at [183, 170] on icon "button" at bounding box center [182, 170] width 5 height 5
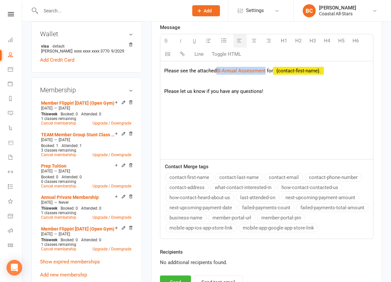
scroll to position [186, 0]
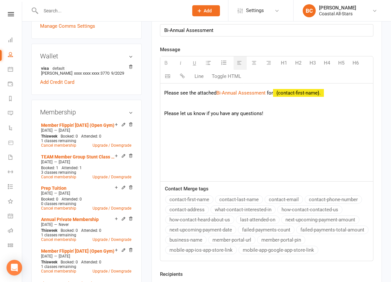
click at [286, 118] on div "Please see the attached Bi-Annual Assessment for {contact-first-name}. Please l…" at bounding box center [266, 132] width 213 height 98
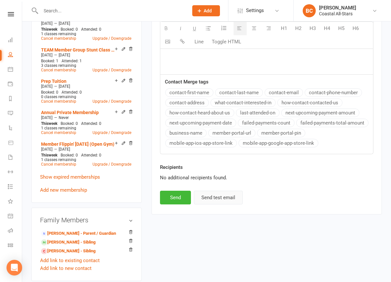
click at [223, 201] on button "Send test email" at bounding box center [218, 198] width 49 height 14
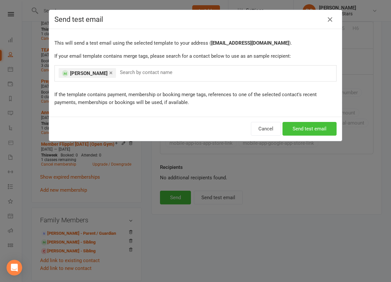
click at [312, 132] on button "Send test email" at bounding box center [310, 129] width 54 height 14
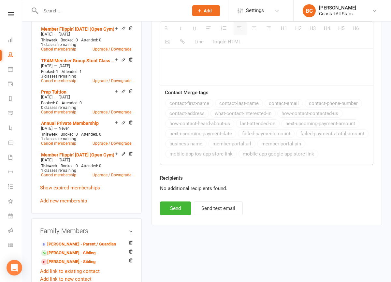
scroll to position [285, 0]
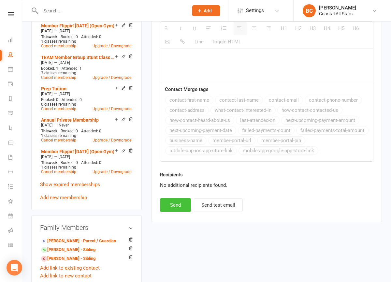
click at [176, 207] on button "Send" at bounding box center [175, 205] width 31 height 14
select select
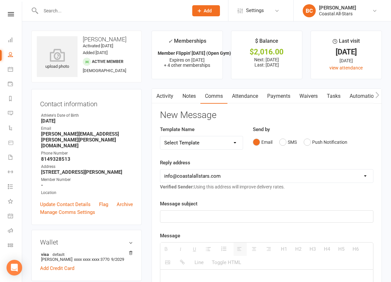
click at [123, 9] on input "text" at bounding box center [111, 10] width 145 height 9
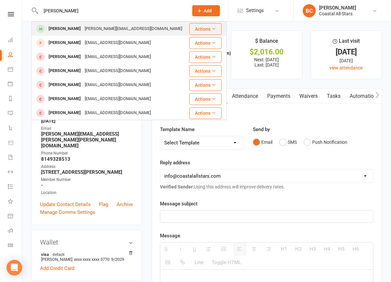
type input "[PERSON_NAME]"
click at [124, 29] on div "[PERSON_NAME][EMAIL_ADDRESS][DOMAIN_NAME]" at bounding box center [133, 28] width 101 height 9
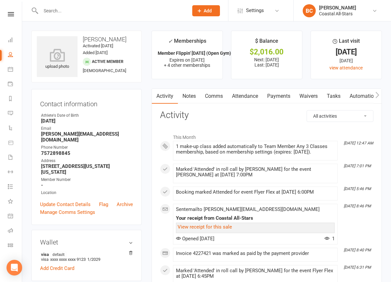
click at [213, 94] on link "Comms" at bounding box center [213, 96] width 27 height 15
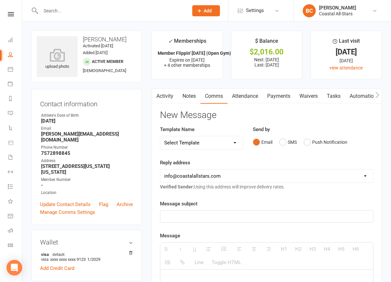
click at [194, 142] on select "Select Template [Email] Bi-Annual Assessment [Email] Boosters [Email] Card Fail…" at bounding box center [201, 142] width 83 height 13
select select "0"
click at [160, 136] on select "Select Template [Email] Bi-Annual Assessment [Email] Boosters [Email] Card Fail…" at bounding box center [201, 142] width 83 height 13
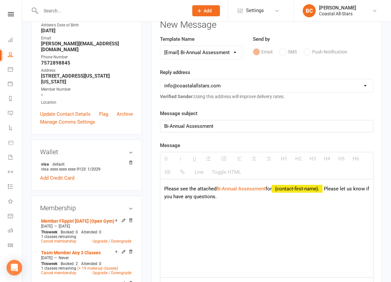
scroll to position [97, 0]
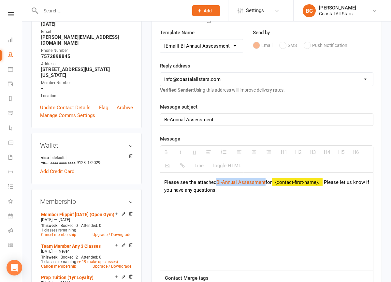
drag, startPoint x: 267, startPoint y: 183, endPoint x: 217, endPoint y: 186, distance: 49.9
click at [217, 186] on p "Please see the attached Bi-Annual Assessment for {contact-first-name}. Please l…" at bounding box center [266, 186] width 205 height 16
click at [184, 165] on icon "button" at bounding box center [182, 165] width 5 height 5
click at [243, 225] on div "Please see the attached Bi-Annual Assessment for {contact-first-name}. Please l…" at bounding box center [266, 222] width 213 height 98
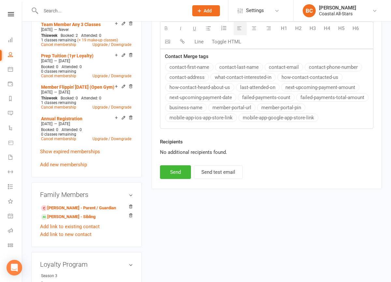
scroll to position [320, 0]
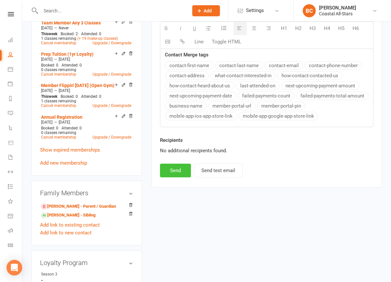
click at [178, 169] on button "Send" at bounding box center [175, 171] width 31 height 14
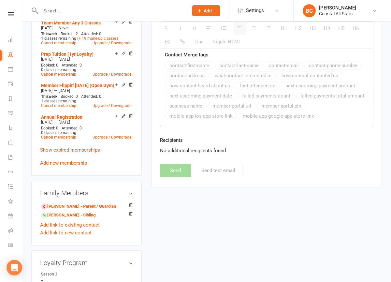
select select
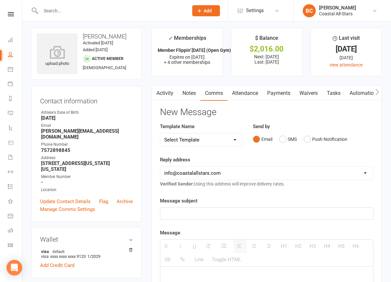
scroll to position [0, 0]
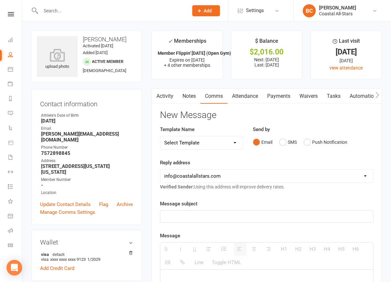
click at [146, 7] on input "text" at bounding box center [111, 10] width 145 height 9
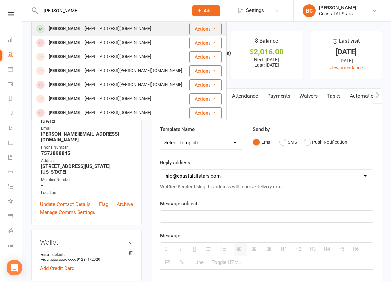
type input "[PERSON_NAME]"
click at [124, 26] on div "[PERSON_NAME] [EMAIL_ADDRESS][DOMAIN_NAME]" at bounding box center [110, 28] width 157 height 13
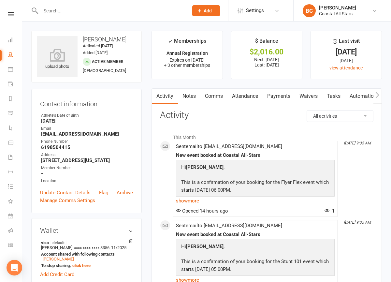
click at [212, 99] on link "Comms" at bounding box center [213, 96] width 27 height 15
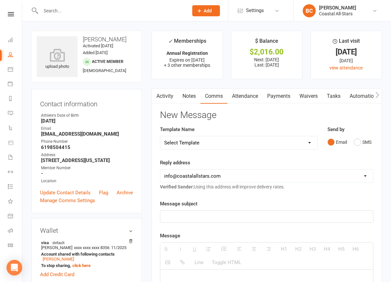
click at [199, 140] on select "Select Template [Email] Bi-Annual Assessment [Email] Boosters [Email] Card Fail…" at bounding box center [238, 142] width 157 height 13
select select "0"
click at [160, 136] on select "Select Template [Email] Bi-Annual Assessment [Email] Boosters [Email] Card Fail…" at bounding box center [238, 142] width 157 height 13
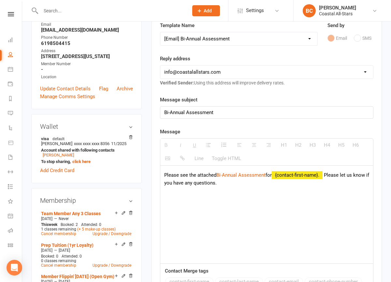
scroll to position [106, 0]
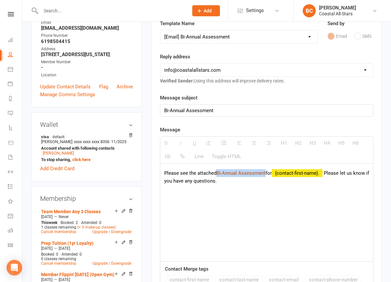
drag, startPoint x: 267, startPoint y: 174, endPoint x: 218, endPoint y: 173, distance: 48.9
click at [218, 173] on link "Bi-Annual Assessment" at bounding box center [240, 173] width 49 height 6
click at [183, 156] on icon "button" at bounding box center [182, 156] width 5 height 5
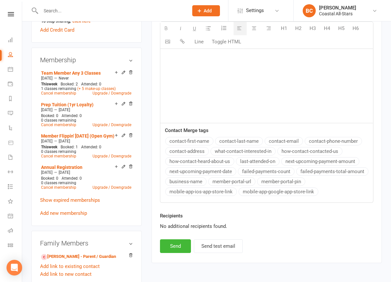
scroll to position [263, 0]
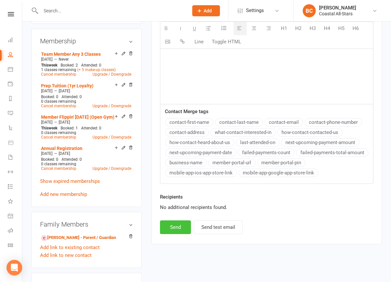
click at [178, 228] on button "Send" at bounding box center [175, 227] width 31 height 14
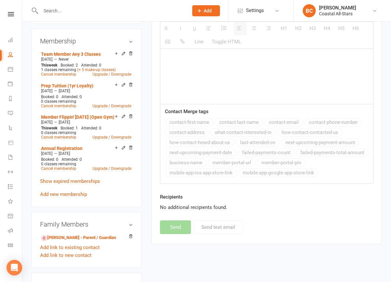
select select
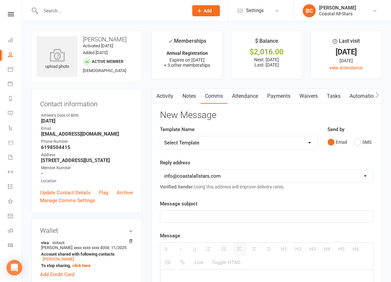
click at [171, 98] on link "Activity" at bounding box center [165, 96] width 26 height 15
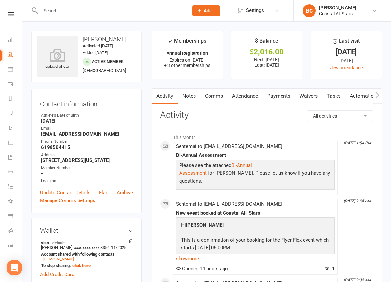
click at [95, 6] on input "text" at bounding box center [111, 10] width 145 height 9
type input "[PERSON_NAME]"
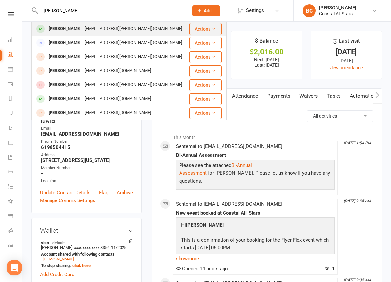
click at [89, 26] on div "[EMAIL_ADDRESS][PERSON_NAME][DOMAIN_NAME]" at bounding box center [133, 28] width 101 height 9
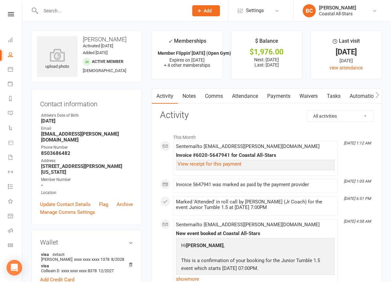
click at [213, 98] on link "Comms" at bounding box center [213, 96] width 27 height 15
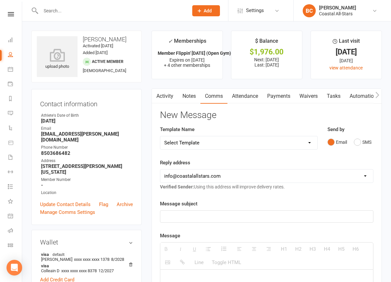
click at [206, 143] on select "Select Template [Email] Bi-Annual Assessment [Email] Boosters [Email] Card Fail…" at bounding box center [238, 142] width 157 height 13
select select "0"
click at [160, 136] on select "Select Template [Email] Bi-Annual Assessment [Email] Boosters [Email] Card Fail…" at bounding box center [238, 142] width 157 height 13
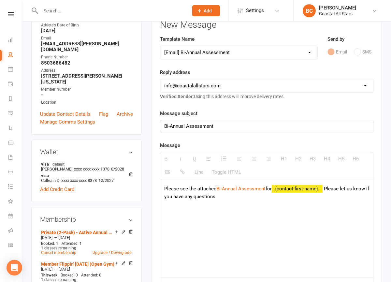
scroll to position [92, 0]
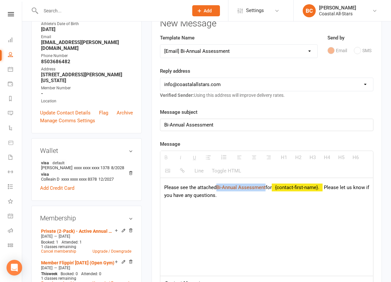
drag, startPoint x: 267, startPoint y: 188, endPoint x: 218, endPoint y: 190, distance: 48.6
click at [218, 190] on link "Bi-Annual Assessment" at bounding box center [240, 187] width 49 height 6
click at [181, 171] on icon "button" at bounding box center [182, 170] width 5 height 5
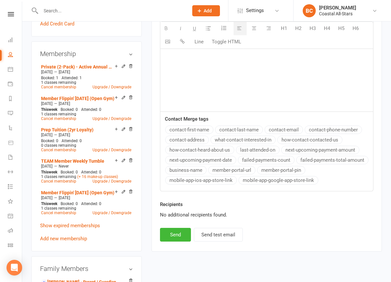
scroll to position [263, 0]
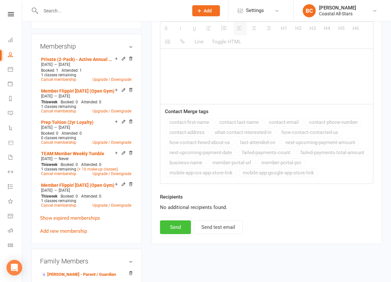
click at [178, 229] on button "Send" at bounding box center [175, 227] width 31 height 14
select select
